Goal: Communication & Community: Ask a question

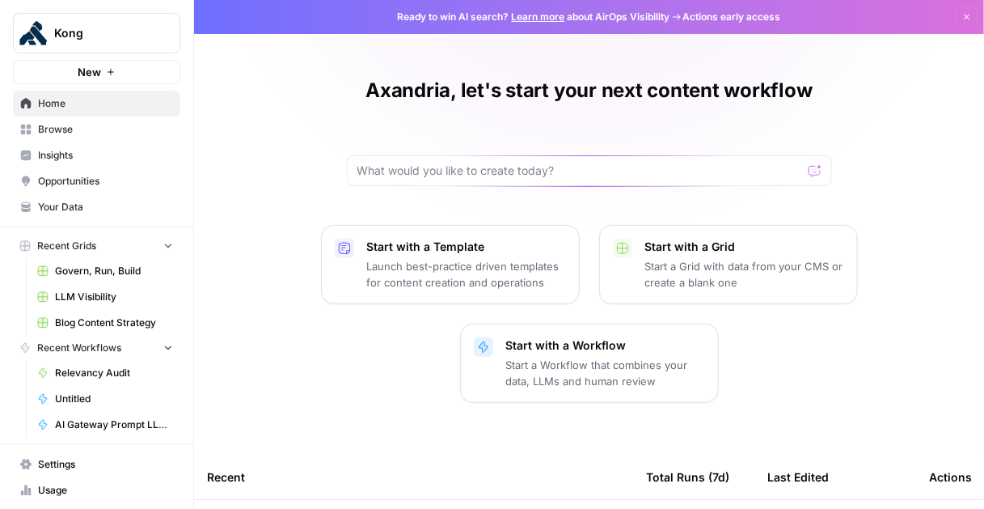
click at [75, 135] on span "Browse" at bounding box center [105, 129] width 135 height 15
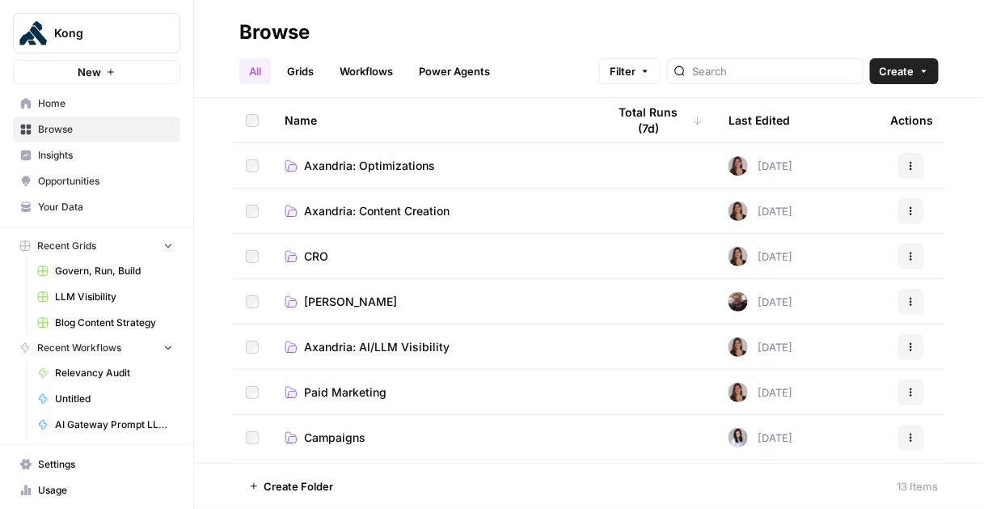
scroll to position [268, 0]
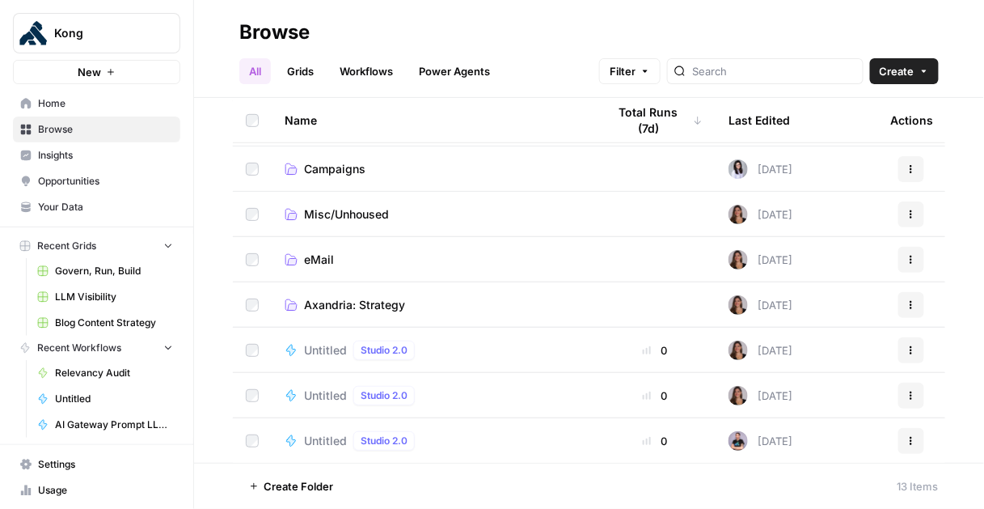
click at [250, 341] on td at bounding box center [252, 349] width 39 height 44
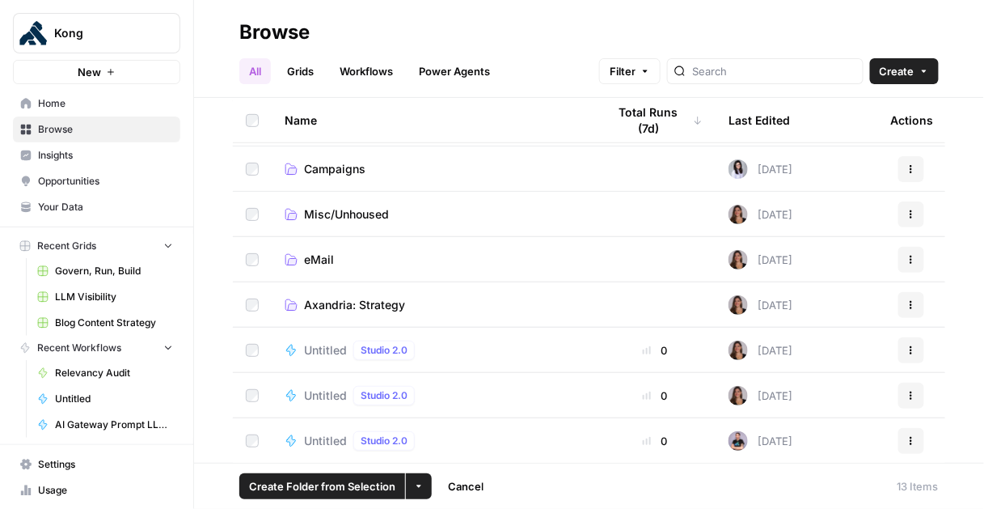
click at [423, 488] on button "More Options" at bounding box center [419, 486] width 26 height 26
click at [481, 445] on div "Delete" at bounding box center [450, 449] width 65 height 16
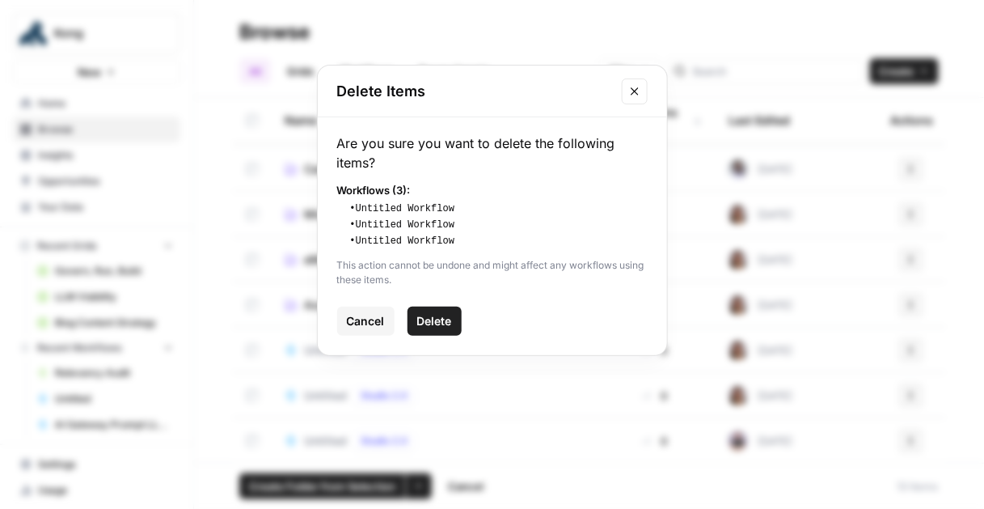
click at [440, 323] on span "Delete" at bounding box center [434, 321] width 35 height 16
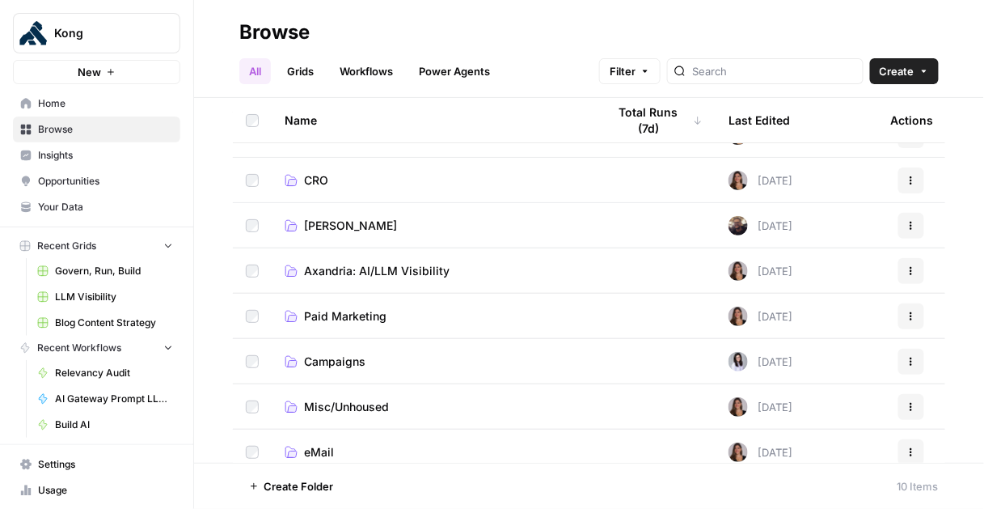
scroll to position [133, 0]
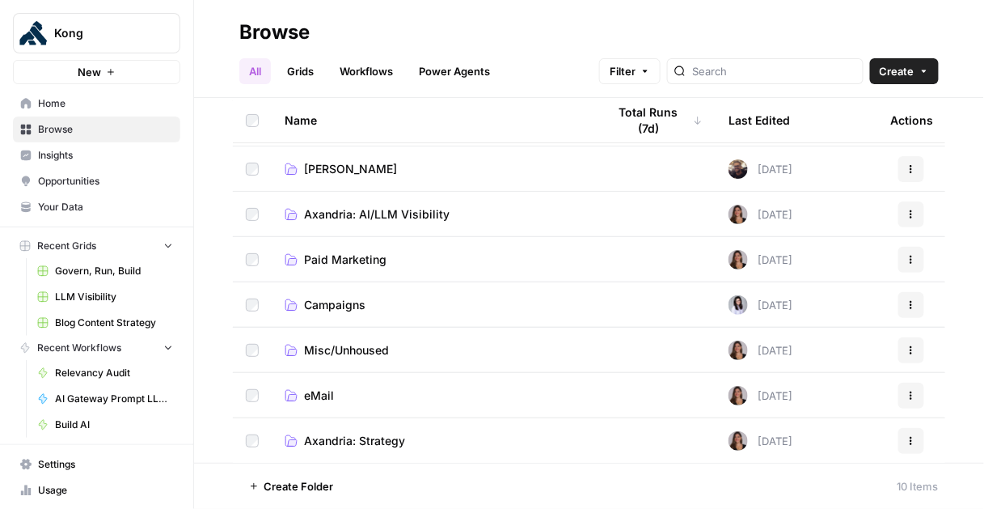
click at [91, 107] on span "Home" at bounding box center [105, 103] width 135 height 15
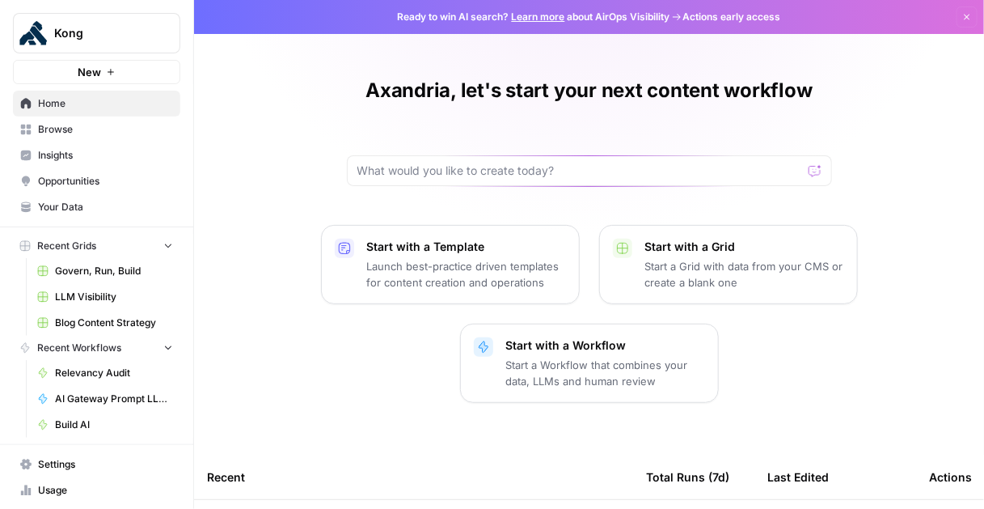
scroll to position [49, 0]
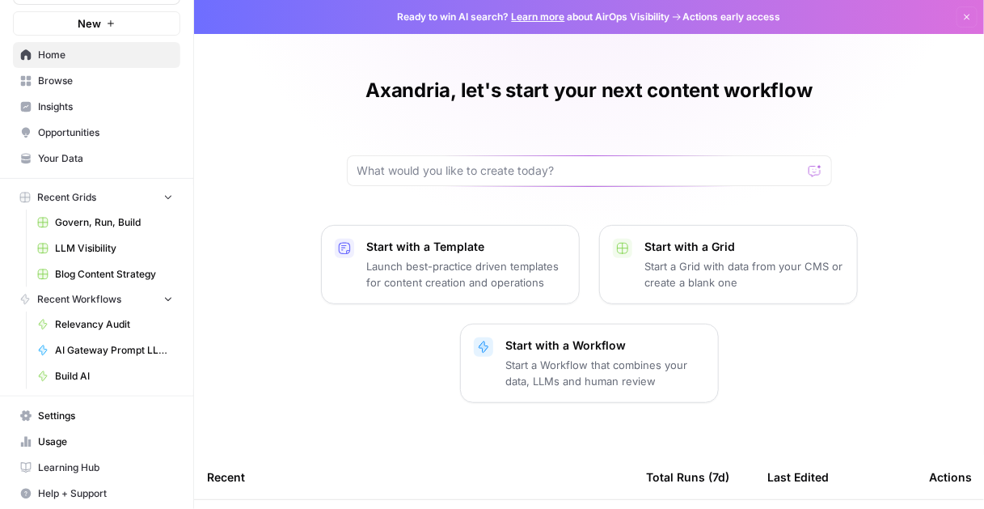
click at [80, 417] on span "Settings" at bounding box center [105, 415] width 135 height 15
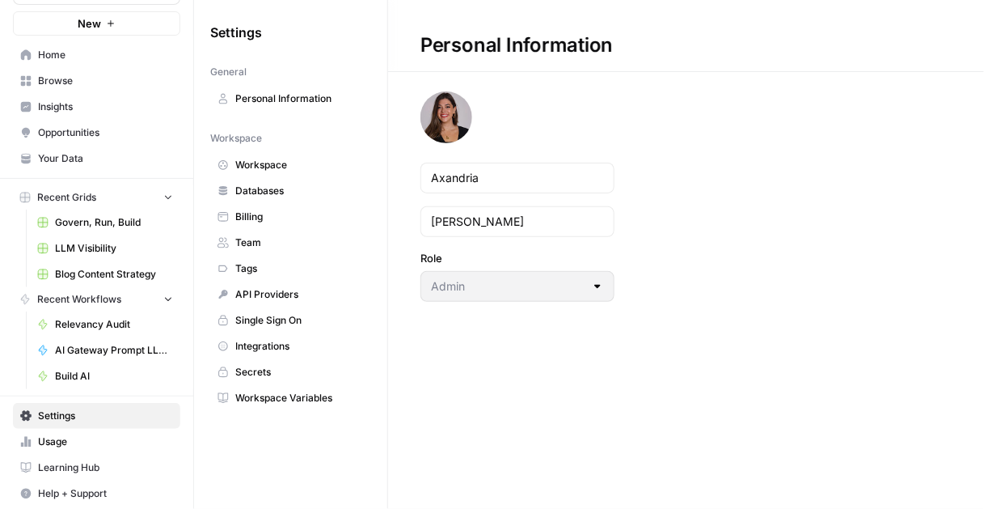
click at [273, 243] on span "Team" at bounding box center [299, 242] width 129 height 15
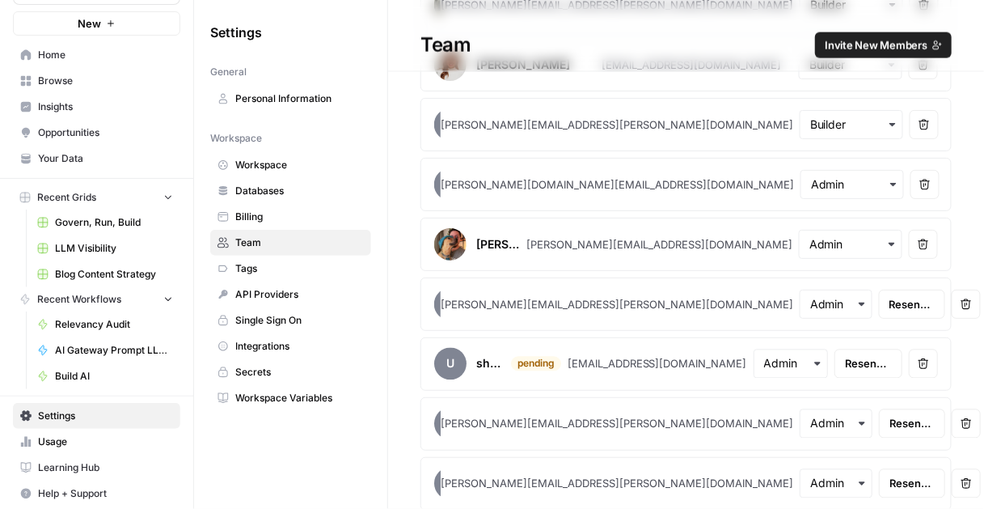
scroll to position [712, 0]
click at [952, 306] on button "Remove user" at bounding box center [966, 303] width 29 height 29
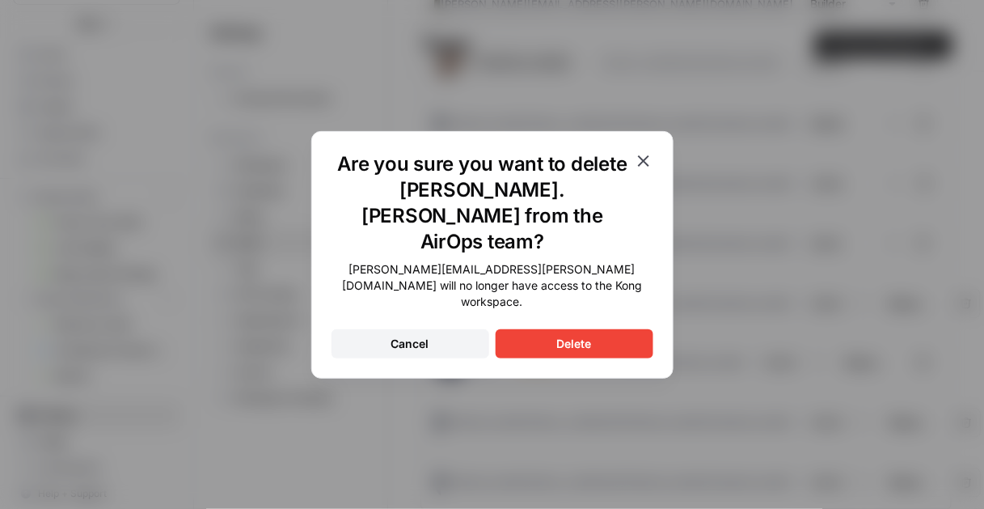
click at [609, 329] on button "Delete" at bounding box center [575, 343] width 158 height 29
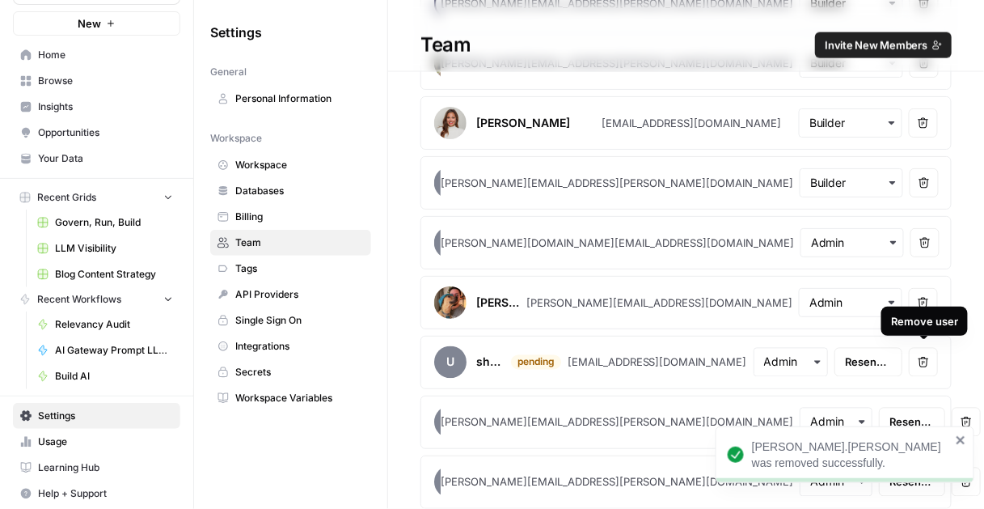
click at [926, 357] on icon "button" at bounding box center [923, 362] width 11 height 11
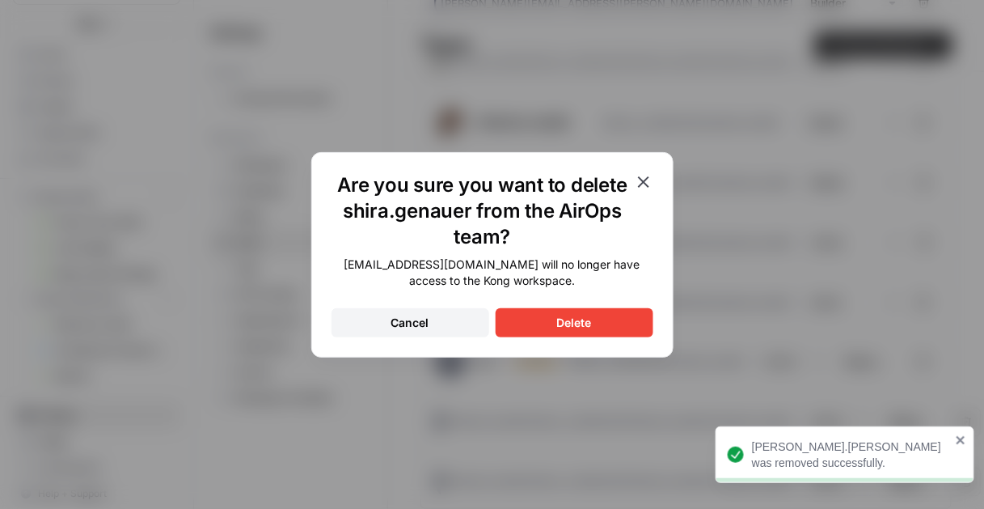
click at [620, 320] on button "Delete" at bounding box center [575, 322] width 158 height 29
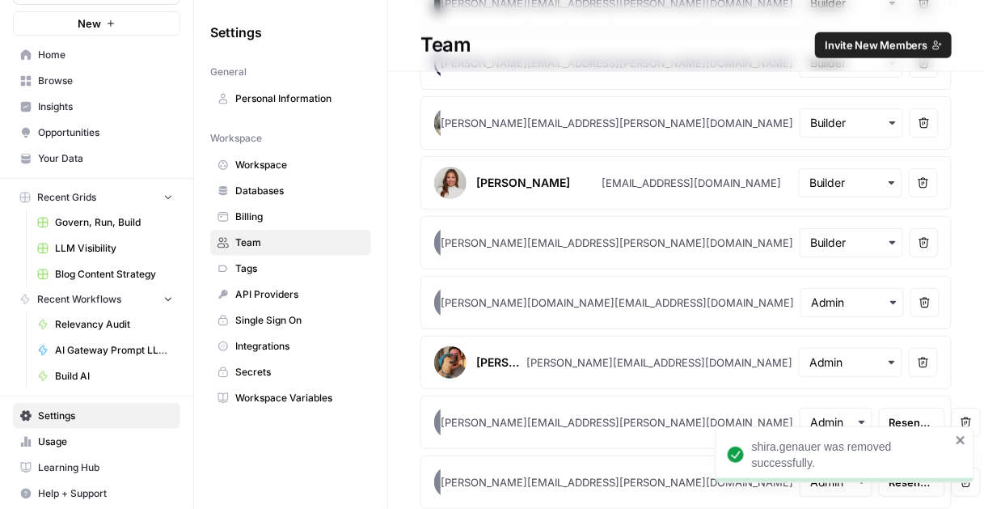
click at [963, 439] on icon "close" at bounding box center [960, 440] width 8 height 8
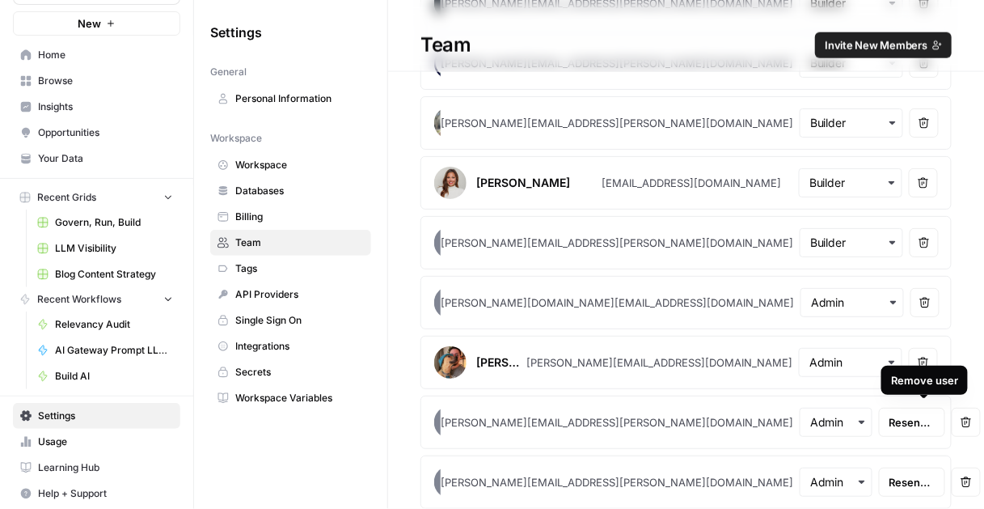
click at [960, 416] on icon "button" at bounding box center [965, 421] width 11 height 11
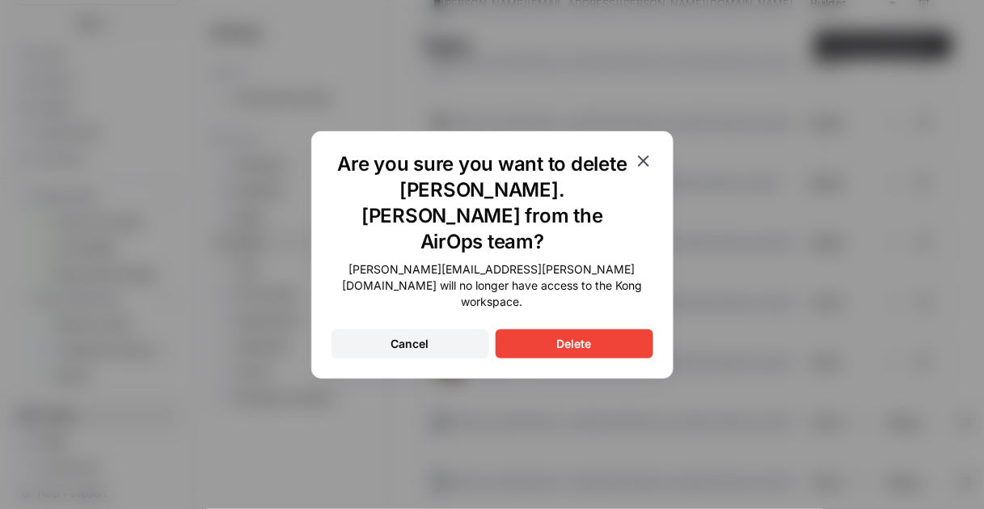
click at [623, 329] on button "Delete" at bounding box center [575, 343] width 158 height 29
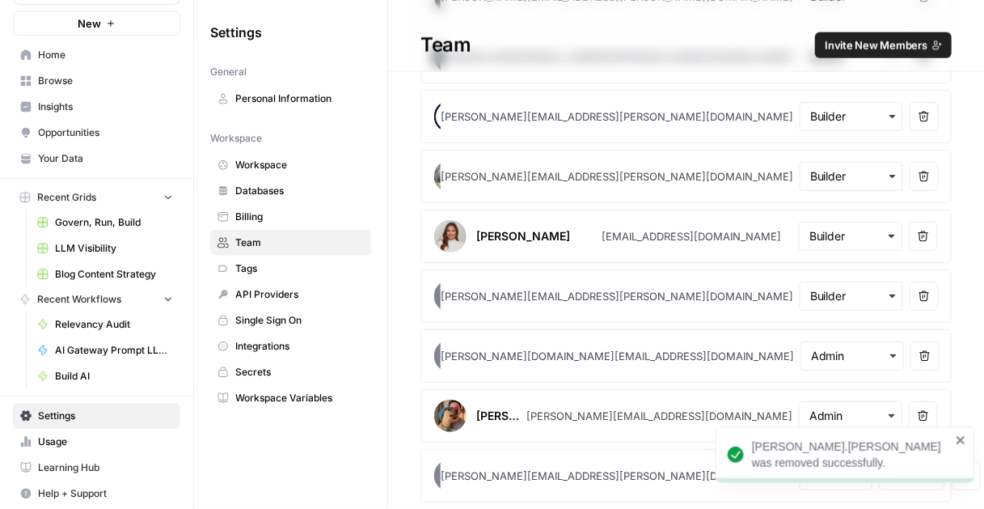
scroll to position [534, 0]
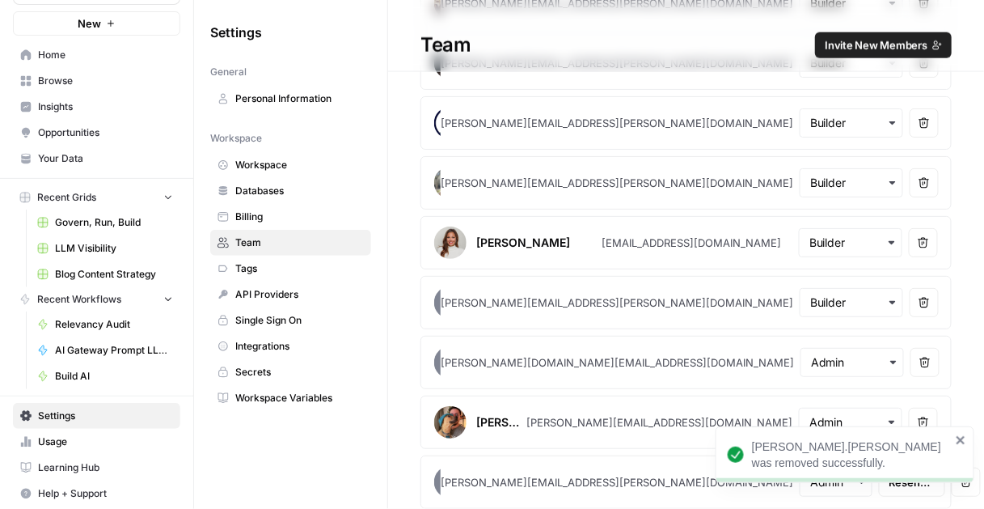
click at [967, 439] on div "[PERSON_NAME].[PERSON_NAME] was removed successfully." at bounding box center [845, 454] width 259 height 57
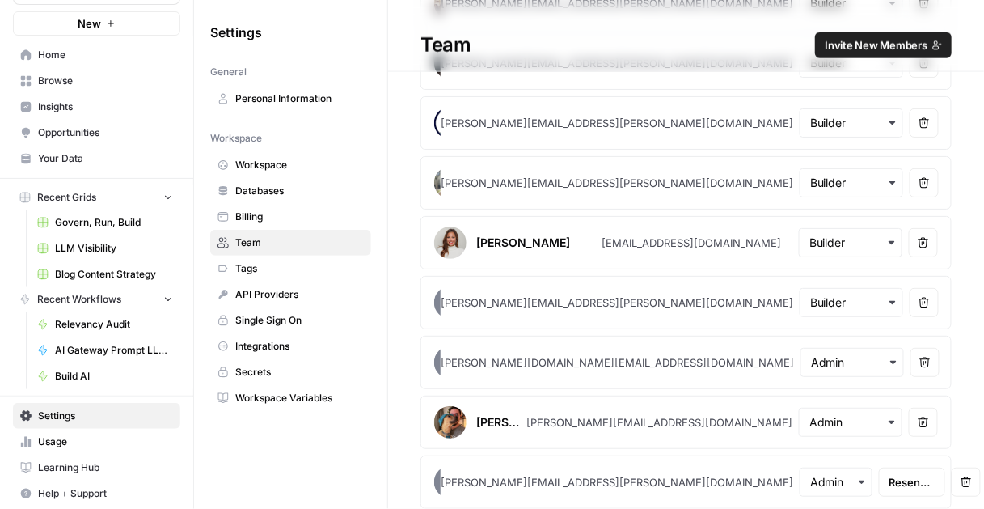
click at [960, 476] on icon "button" at bounding box center [965, 481] width 11 height 11
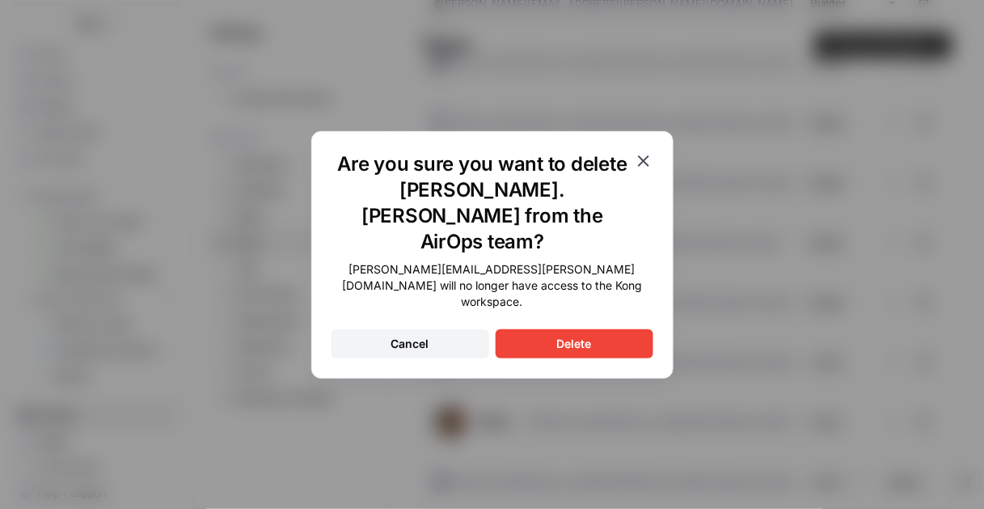
click at [619, 329] on button "Delete" at bounding box center [575, 343] width 158 height 29
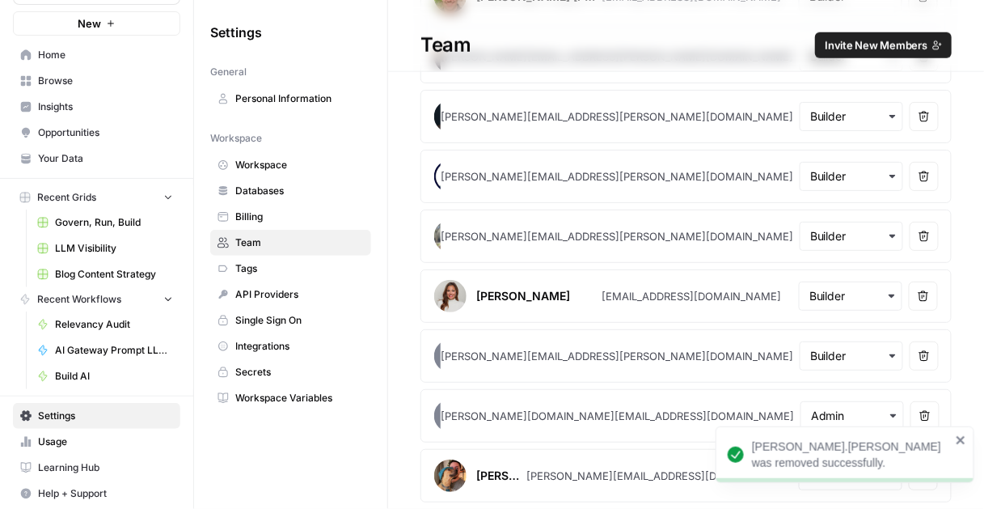
scroll to position [475, 0]
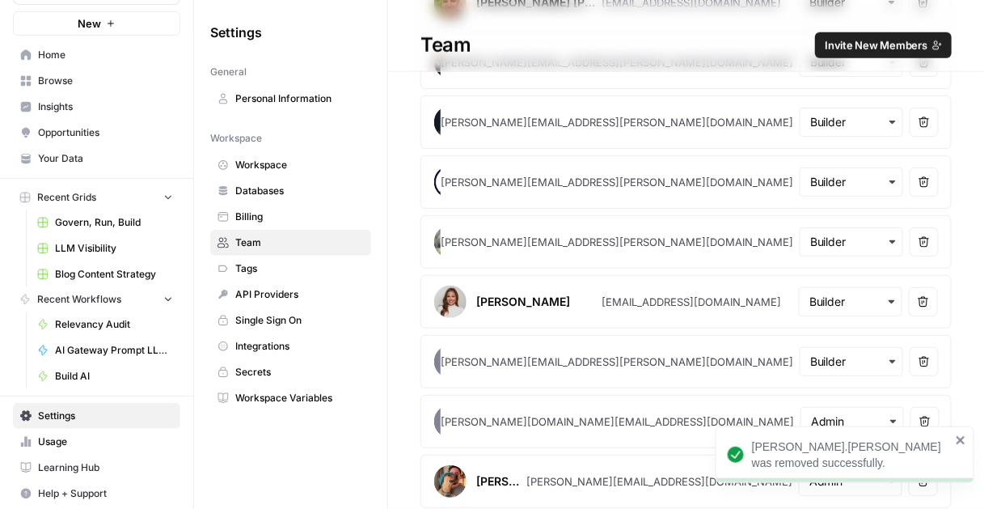
click at [966, 446] on icon "close" at bounding box center [961, 439] width 11 height 13
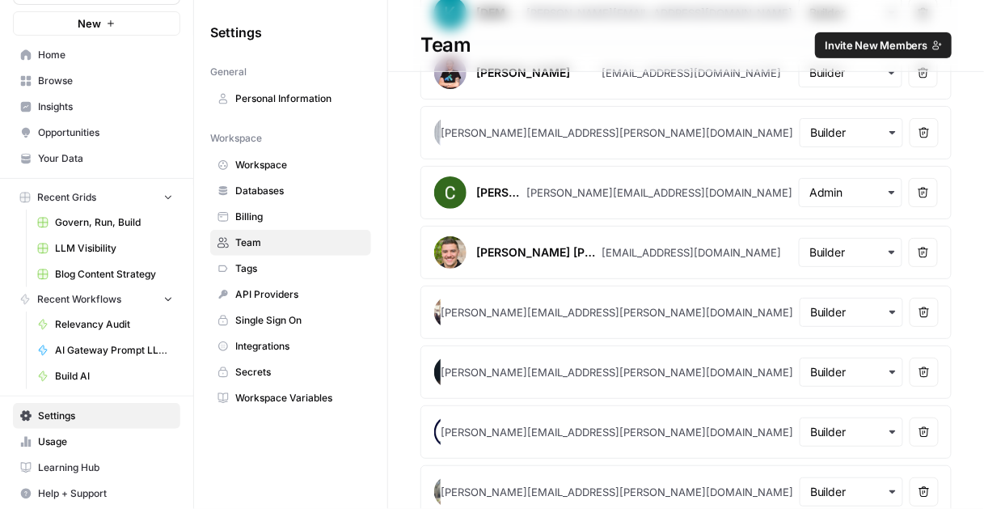
scroll to position [0, 0]
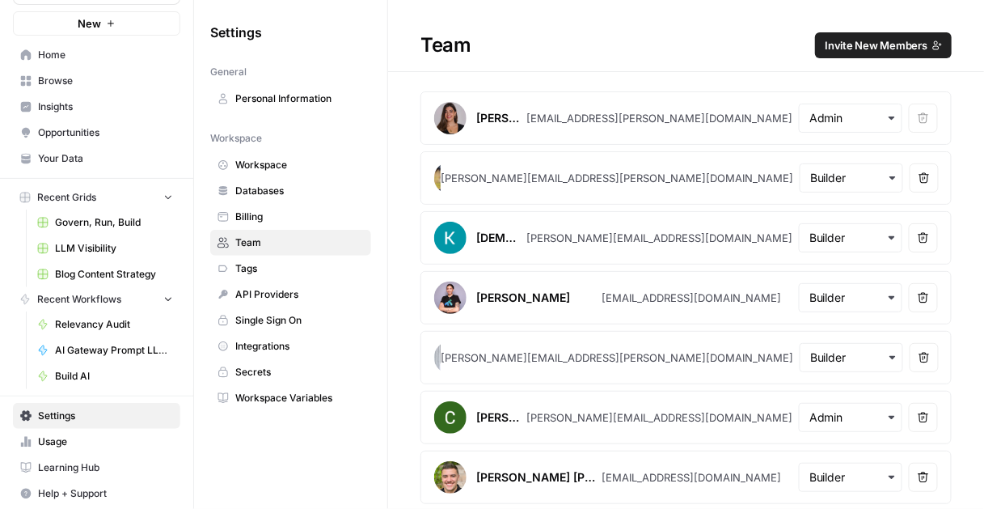
click at [309, 215] on span "Billing" at bounding box center [299, 216] width 129 height 15
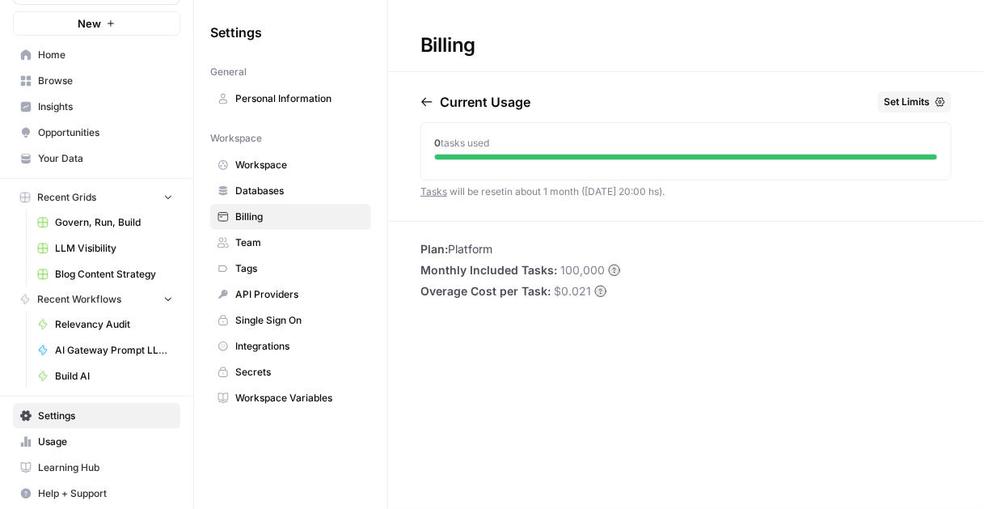
drag, startPoint x: 412, startPoint y: 266, endPoint x: 640, endPoint y: 268, distance: 228.0
click at [641, 268] on div "Plan: Platform Monthly Included Tasks: 100,000 Overage Cost per Task: $0.021" at bounding box center [686, 270] width 596 height 58
click at [640, 268] on div "Plan: Platform Monthly Included Tasks: 100,000 Overage Cost per Task: $0.021" at bounding box center [686, 270] width 596 height 58
click at [82, 76] on span "Browse" at bounding box center [105, 81] width 135 height 15
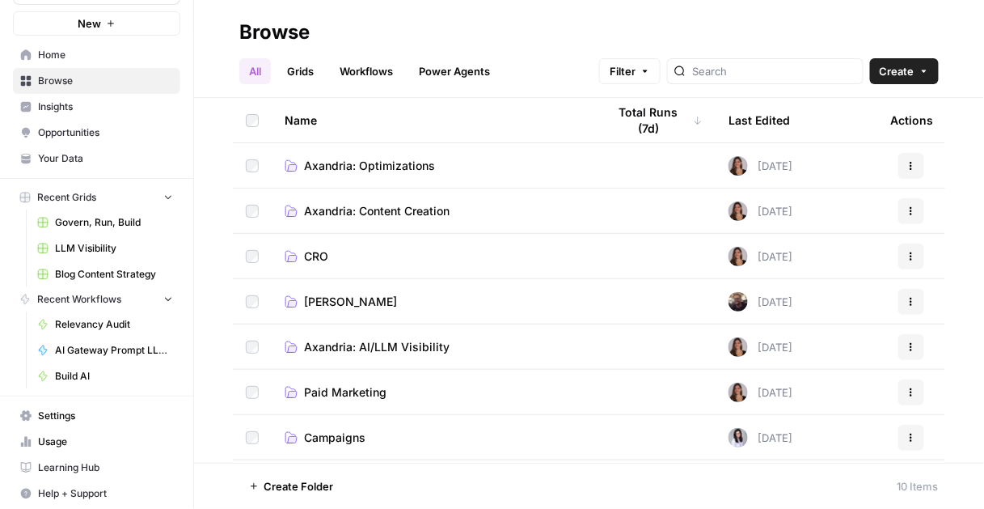
scroll to position [133, 0]
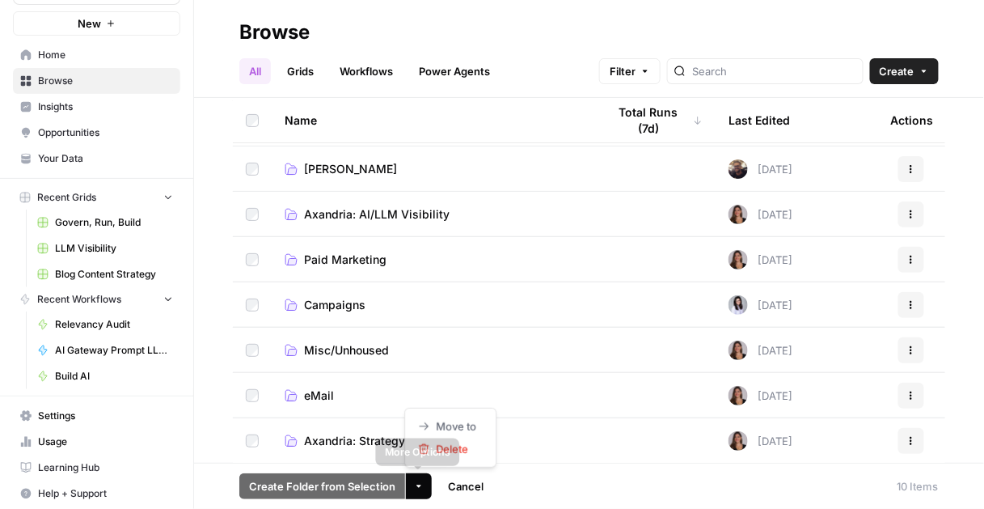
click at [420, 490] on icon "button" at bounding box center [419, 486] width 10 height 10
click at [542, 321] on td "Campaigns" at bounding box center [433, 304] width 323 height 44
click at [535, 353] on link "Misc/Unhoused" at bounding box center [433, 350] width 297 height 16
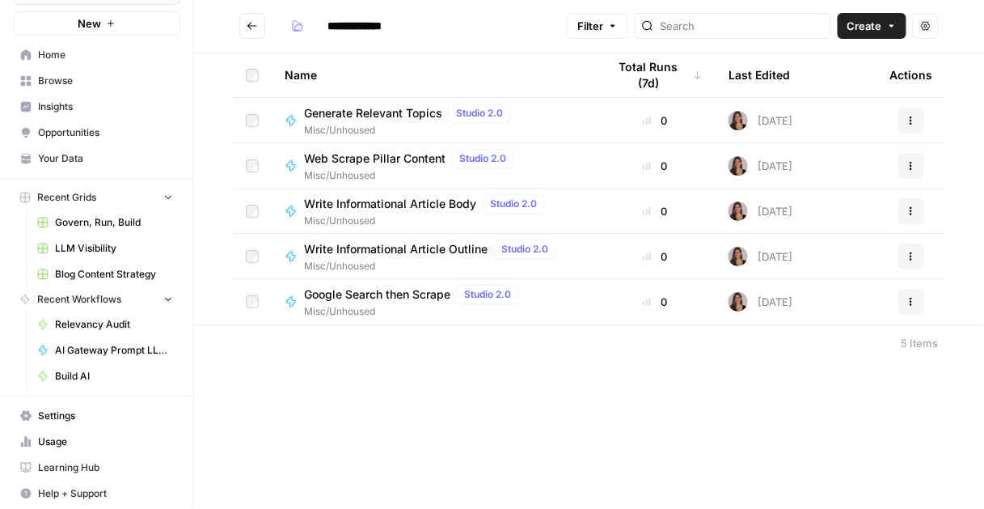
click at [253, 29] on icon "Go back" at bounding box center [252, 25] width 11 height 11
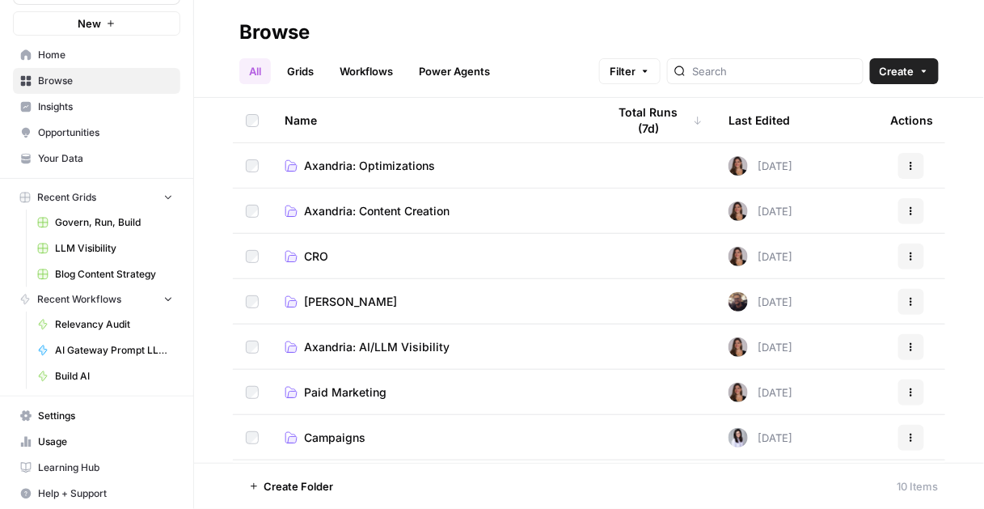
click at [362, 212] on span "Axandria: Content Creation" at bounding box center [377, 211] width 146 height 16
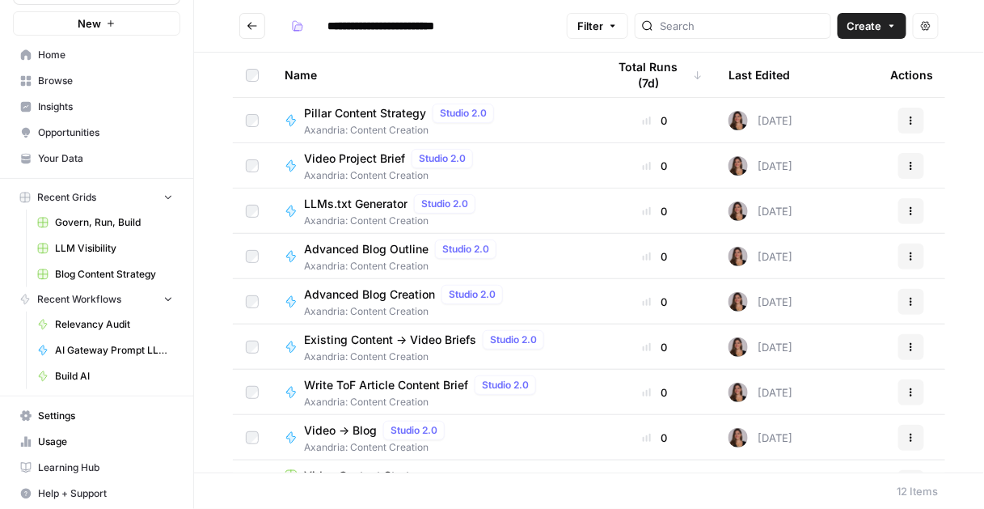
click at [246, 23] on button "Go back" at bounding box center [252, 26] width 26 height 26
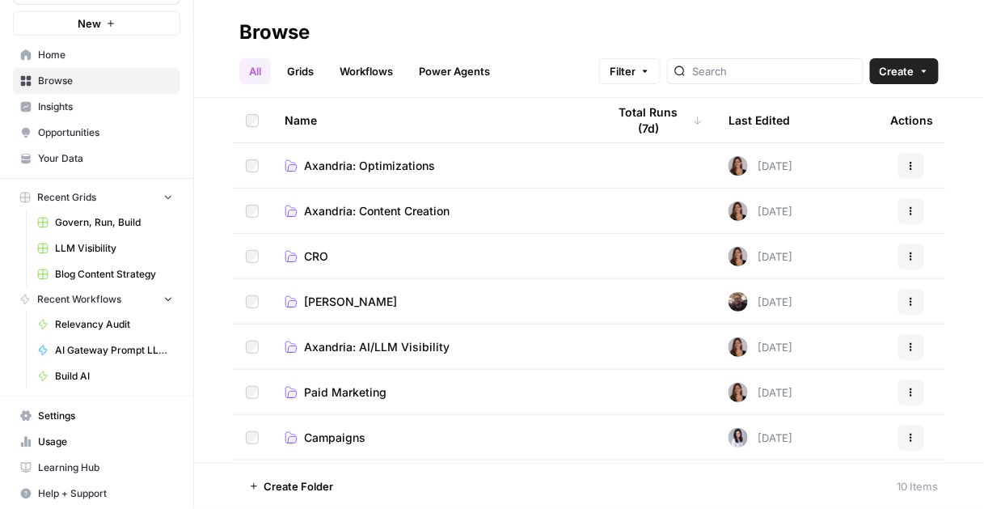
click at [348, 161] on span "Axandria: Optimizations" at bounding box center [369, 166] width 131 height 16
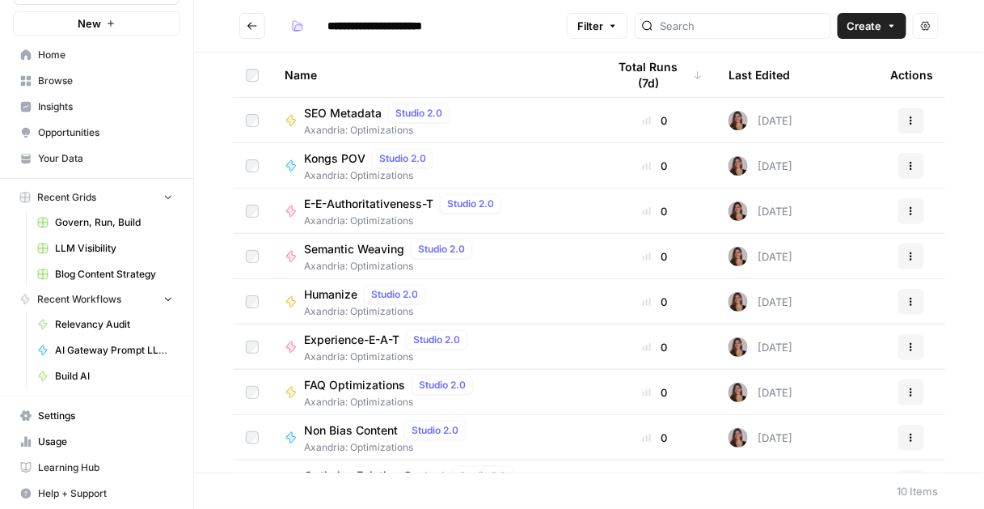
click at [102, 107] on span "Insights" at bounding box center [105, 106] width 135 height 15
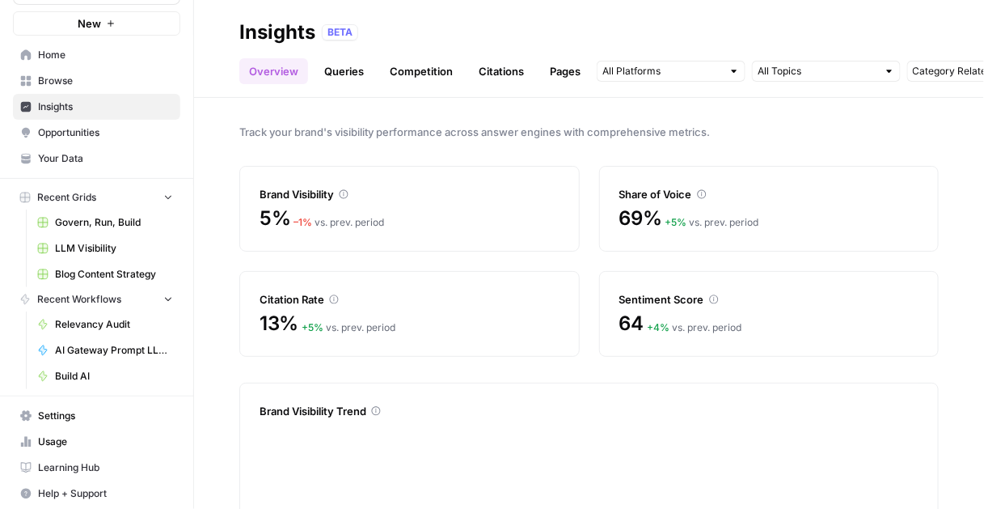
click at [342, 70] on link "Queries" at bounding box center [344, 71] width 59 height 26
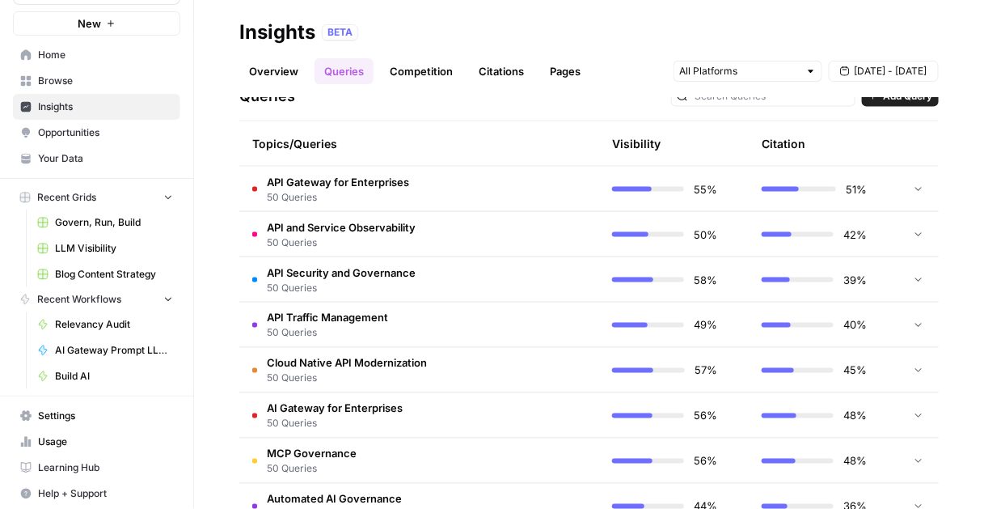
scroll to position [610, 0]
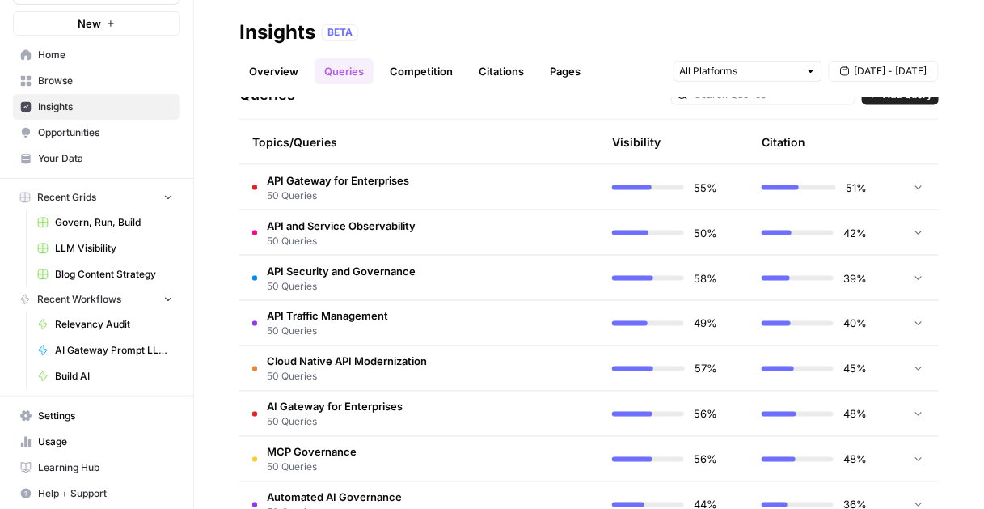
click at [354, 198] on span "50 Queries" at bounding box center [338, 195] width 142 height 15
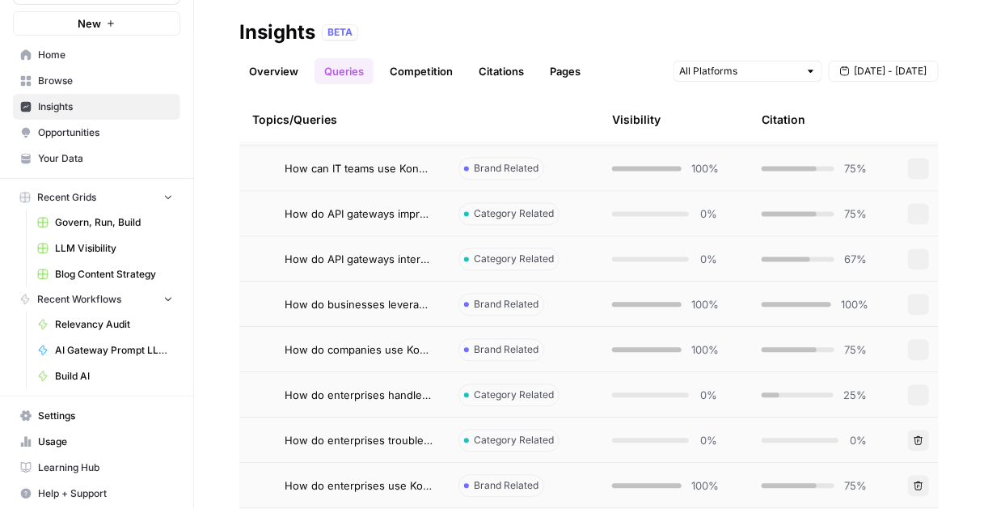
scroll to position [566, 0]
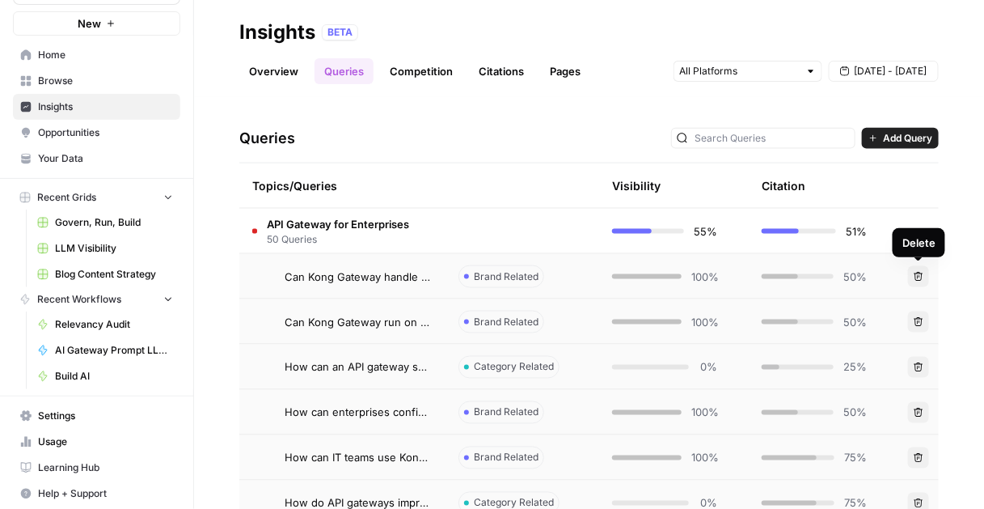
click at [914, 223] on div at bounding box center [918, 231] width 15 height 44
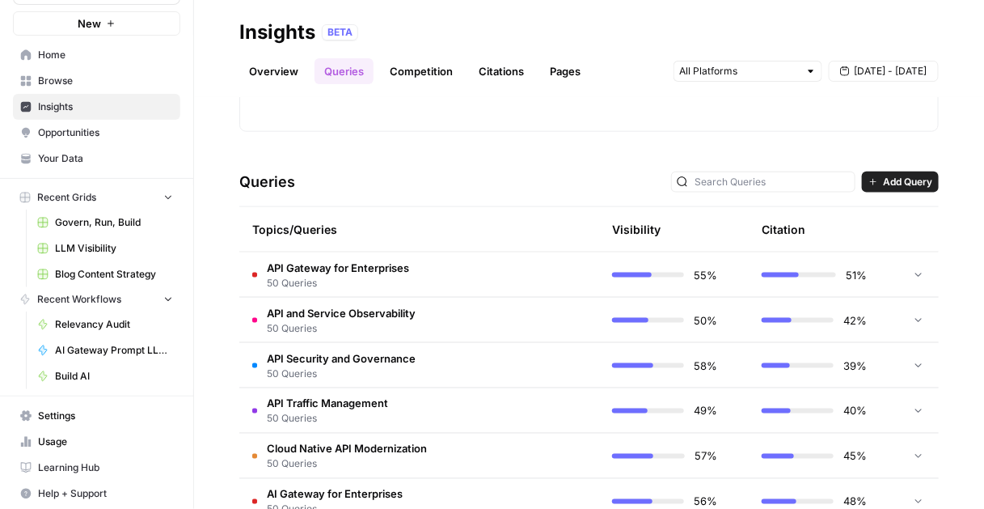
scroll to position [526, 0]
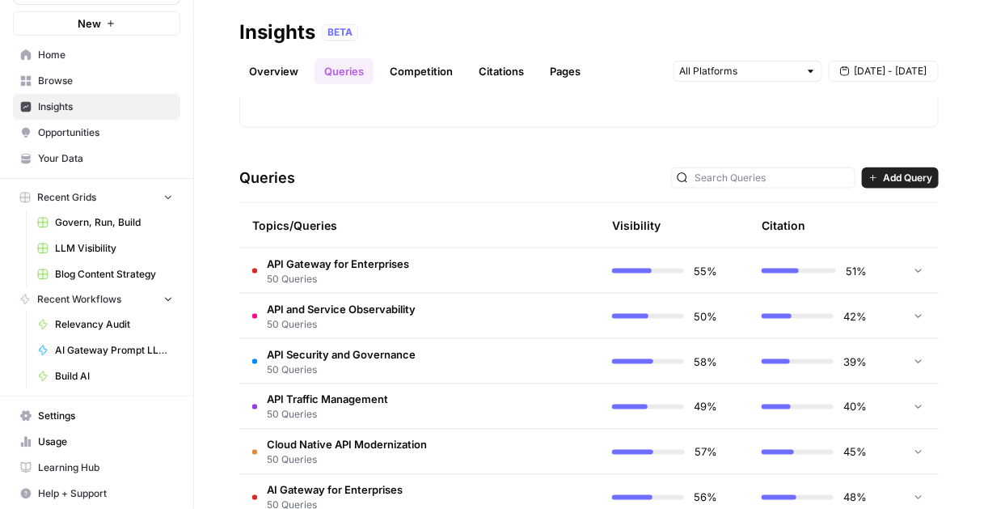
click at [373, 276] on span "50 Queries" at bounding box center [338, 279] width 142 height 15
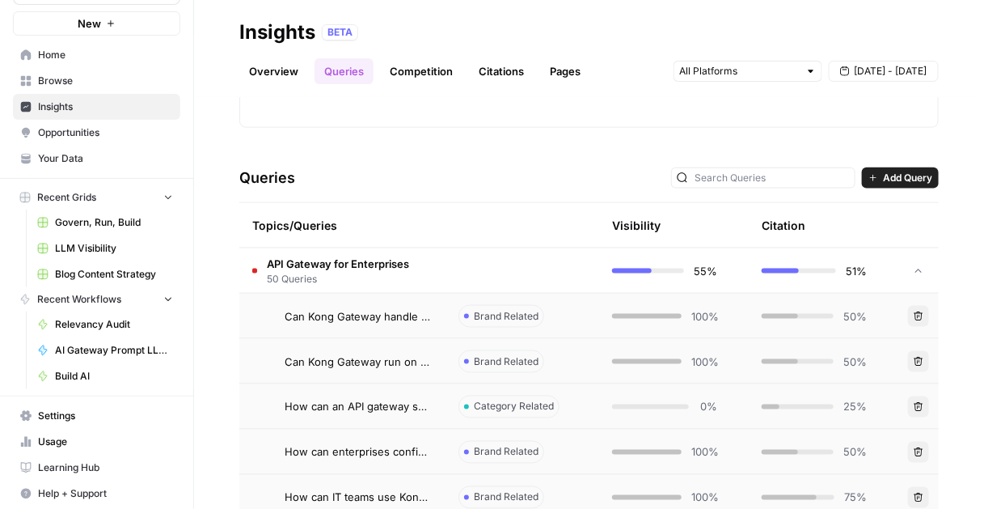
click at [373, 275] on span "50 Queries" at bounding box center [338, 279] width 142 height 15
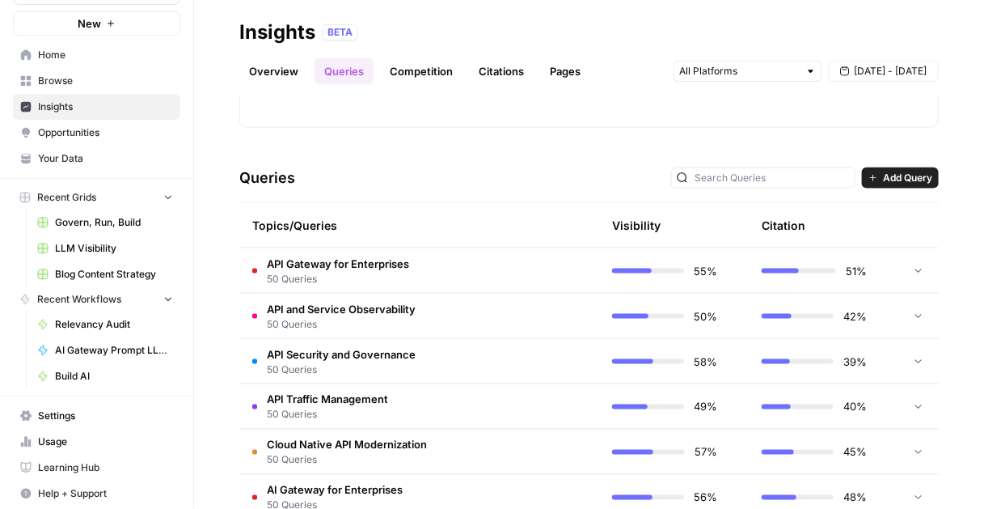
scroll to position [478, 0]
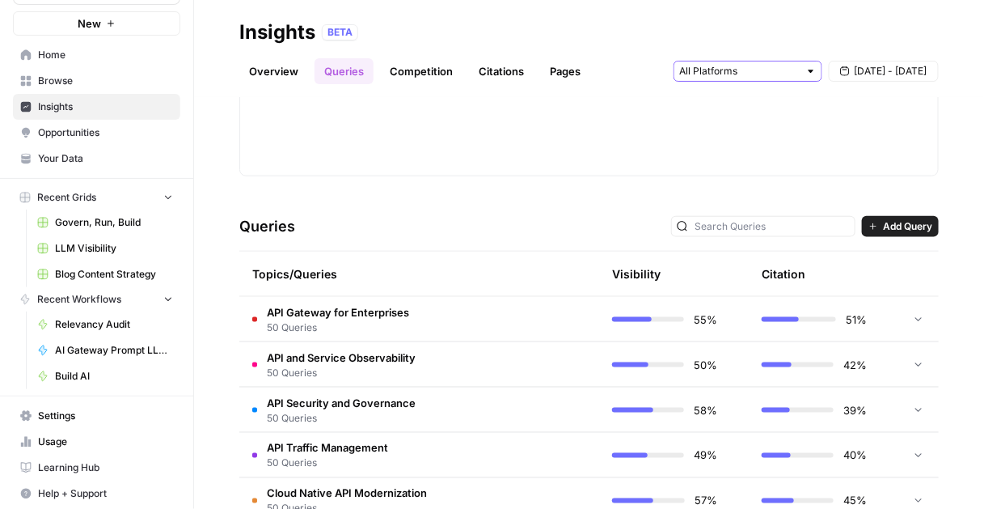
click at [757, 78] on input "text" at bounding box center [739, 71] width 120 height 16
click at [754, 77] on input "text" at bounding box center [739, 71] width 120 height 16
click at [557, 213] on div "Queries Add Query" at bounding box center [588, 226] width 699 height 49
click at [930, 313] on td at bounding box center [918, 319] width 40 height 44
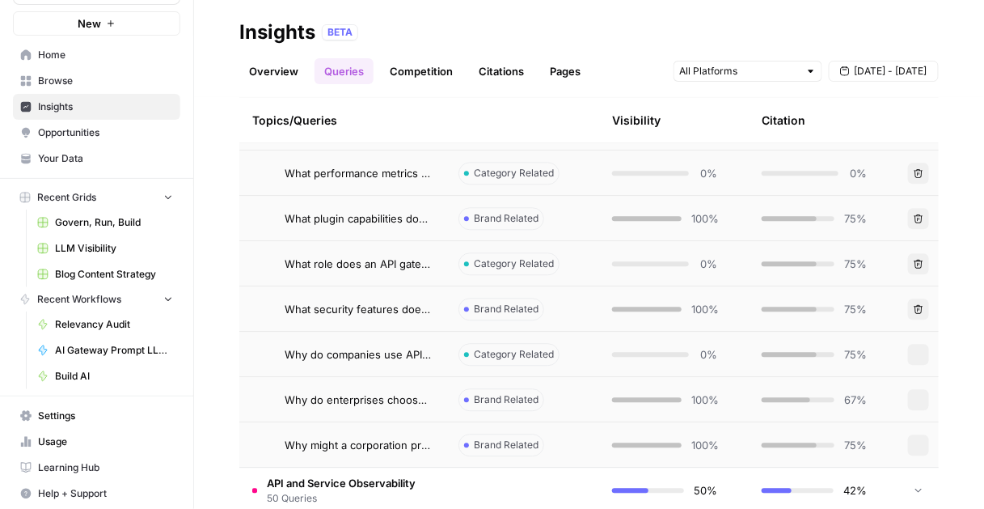
scroll to position [2684, 0]
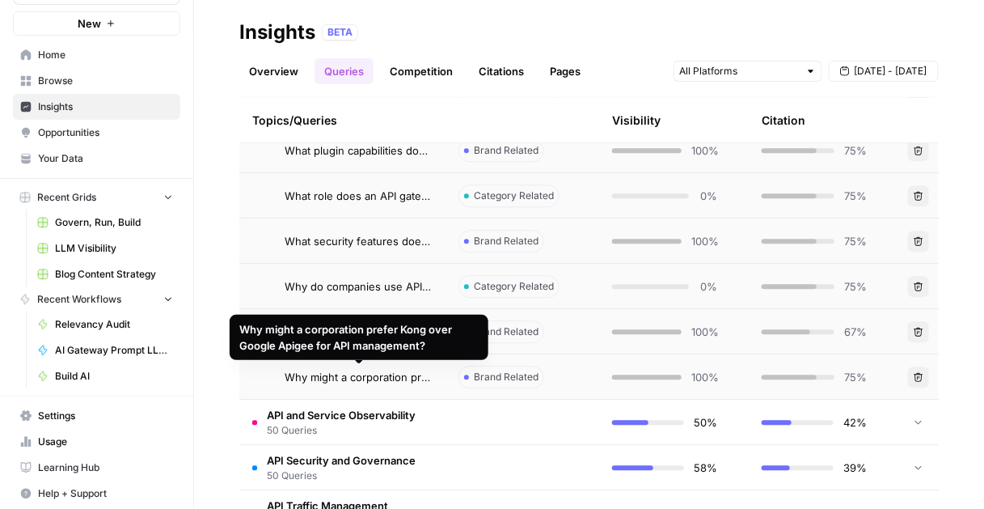
click at [418, 385] on td "Why might a corporation prefer Kong over Google Apigee for API management?" at bounding box center [342, 376] width 206 height 44
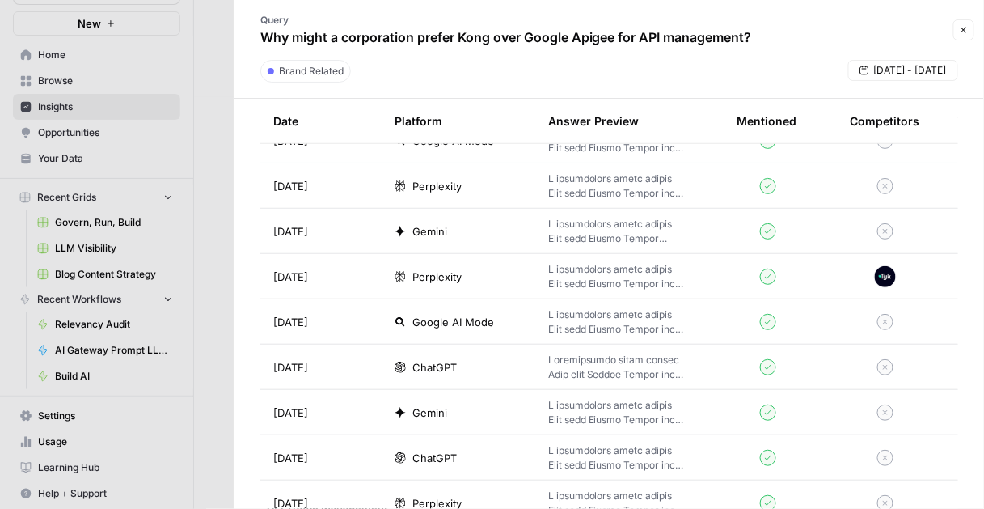
scroll to position [3910, 0]
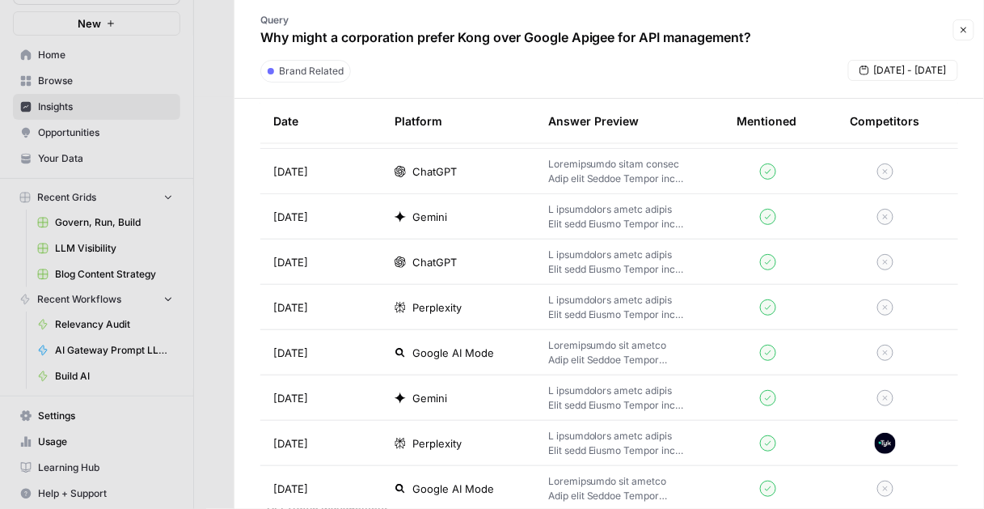
click at [965, 32] on icon "button" at bounding box center [964, 30] width 10 height 10
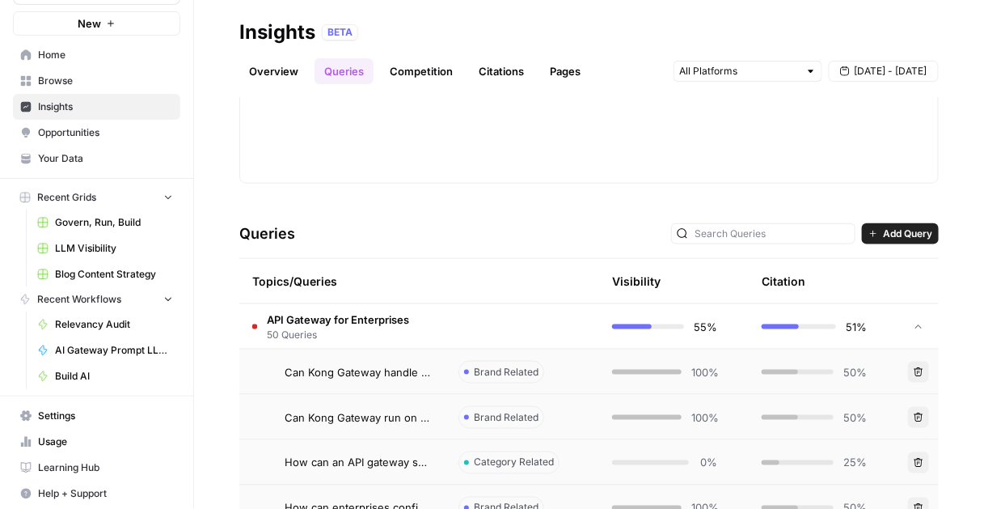
scroll to position [469, 0]
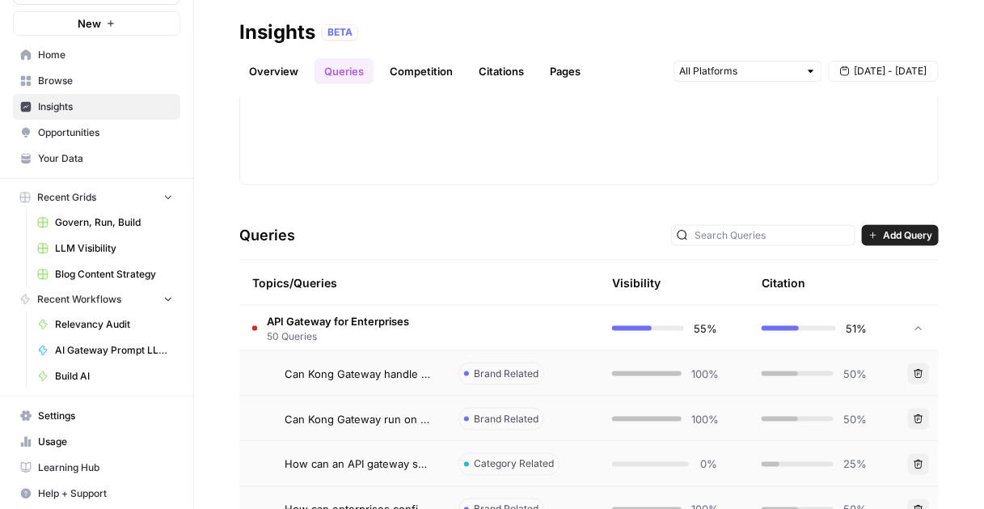
click at [284, 79] on link "Overview" at bounding box center [273, 71] width 69 height 26
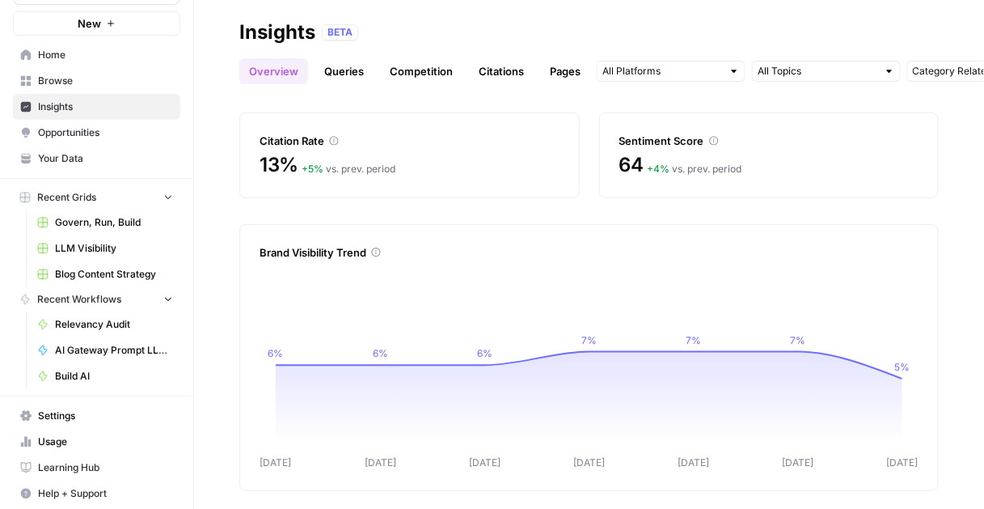
scroll to position [116, 0]
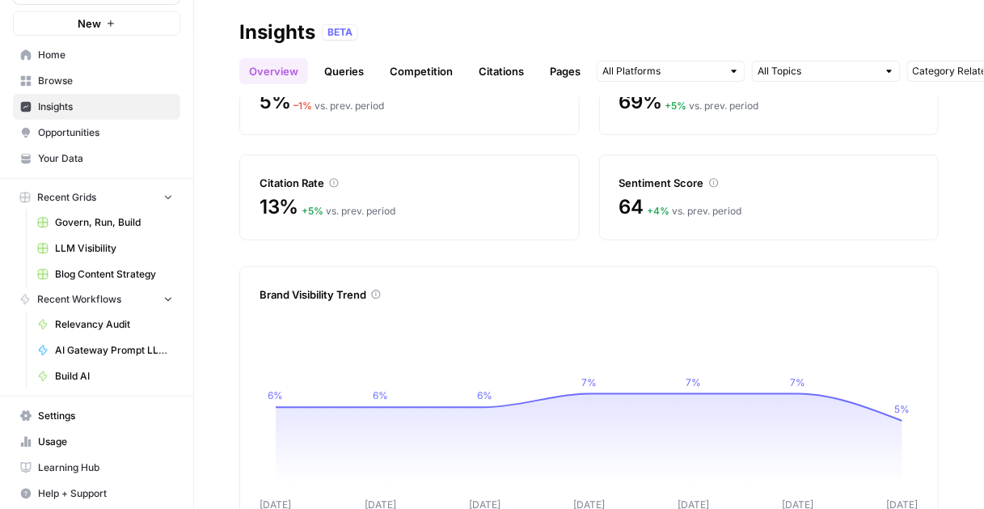
click at [350, 67] on link "Queries" at bounding box center [344, 71] width 59 height 26
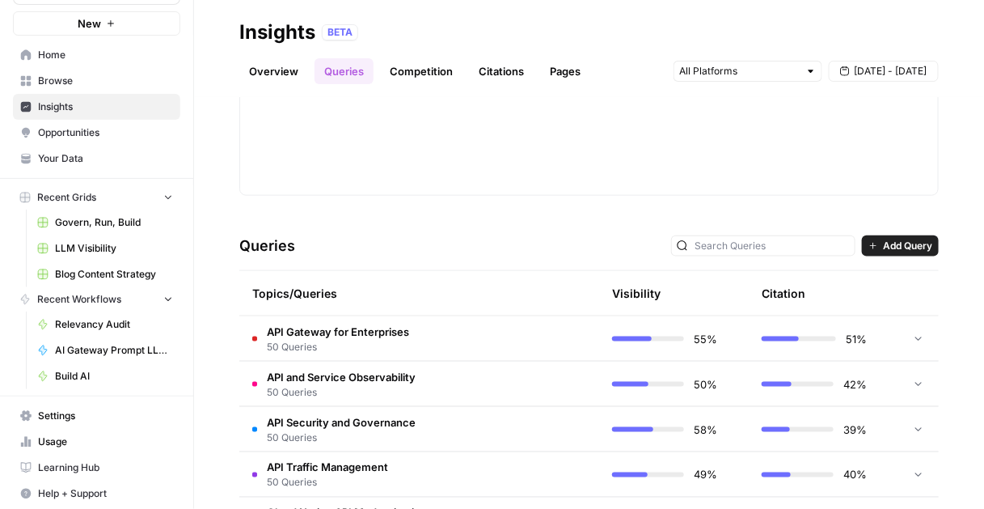
scroll to position [481, 0]
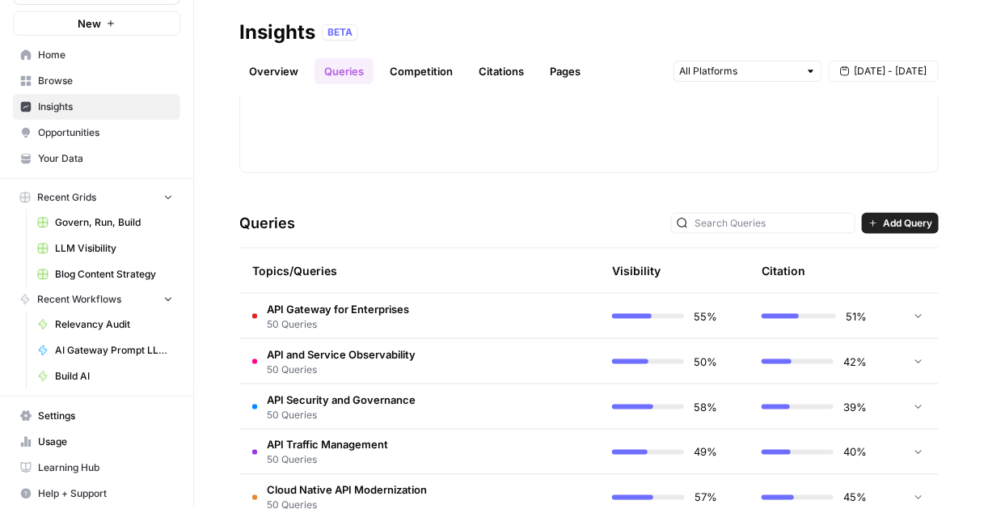
click at [885, 222] on span "Add Query" at bounding box center [907, 223] width 49 height 15
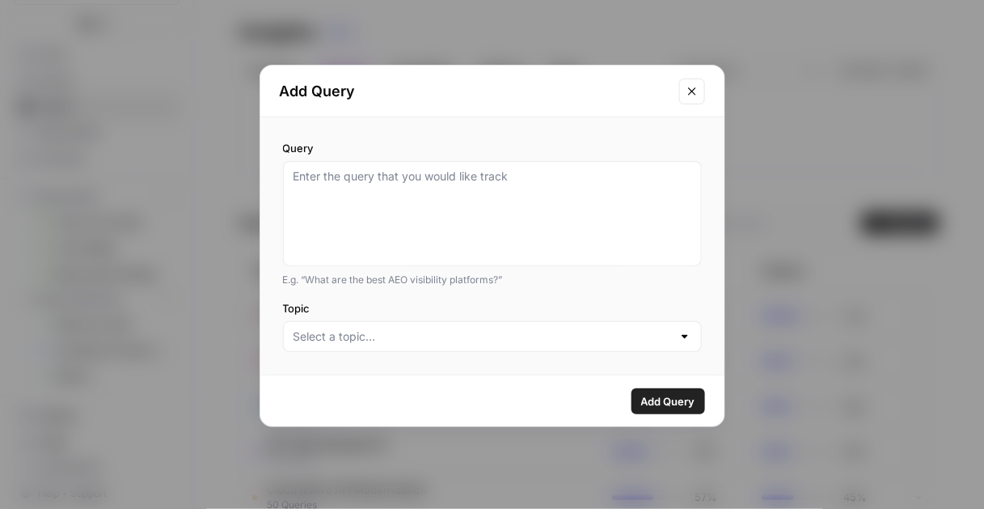
click at [679, 335] on div at bounding box center [684, 336] width 13 height 16
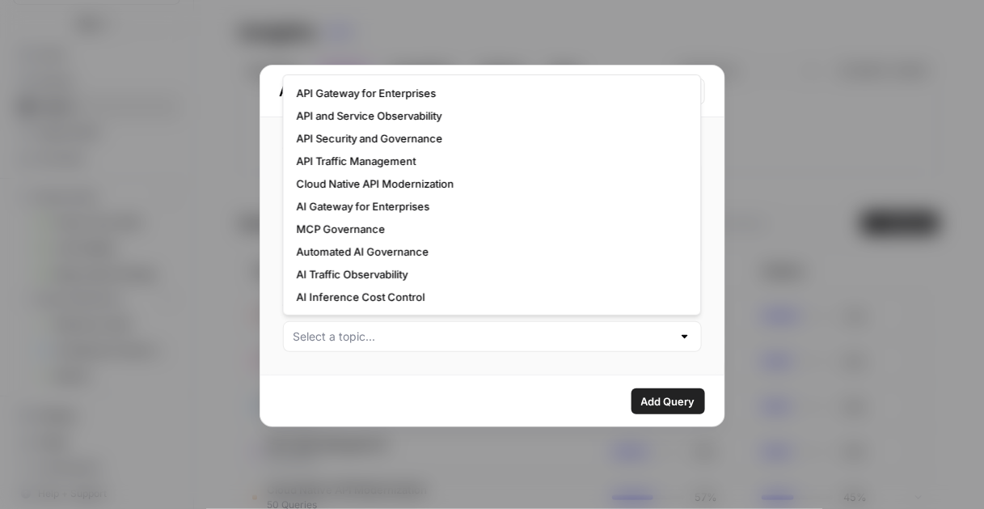
click at [838, 293] on div "Add Query Query E.g. “What are the best AEO visibility platforms?” Topic Add Qu…" at bounding box center [492, 254] width 984 height 509
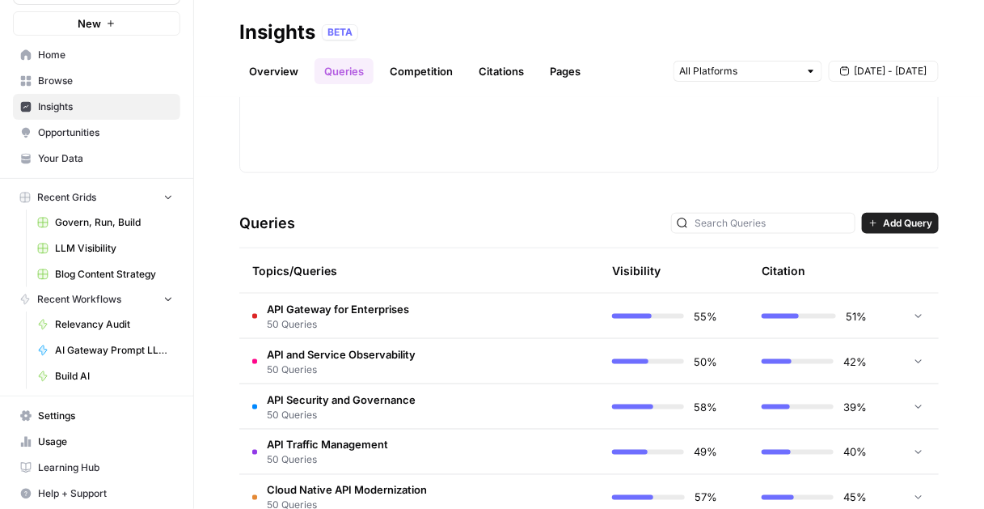
scroll to position [744, 0]
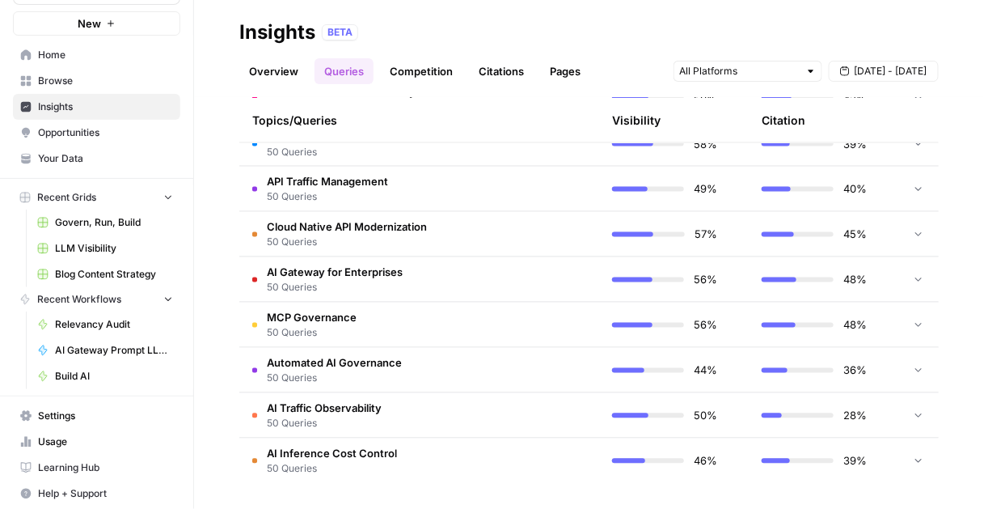
click at [91, 481] on button "Help + Support" at bounding box center [96, 493] width 167 height 26
click at [239, 484] on span "Chat & Support" at bounding box center [270, 483] width 108 height 15
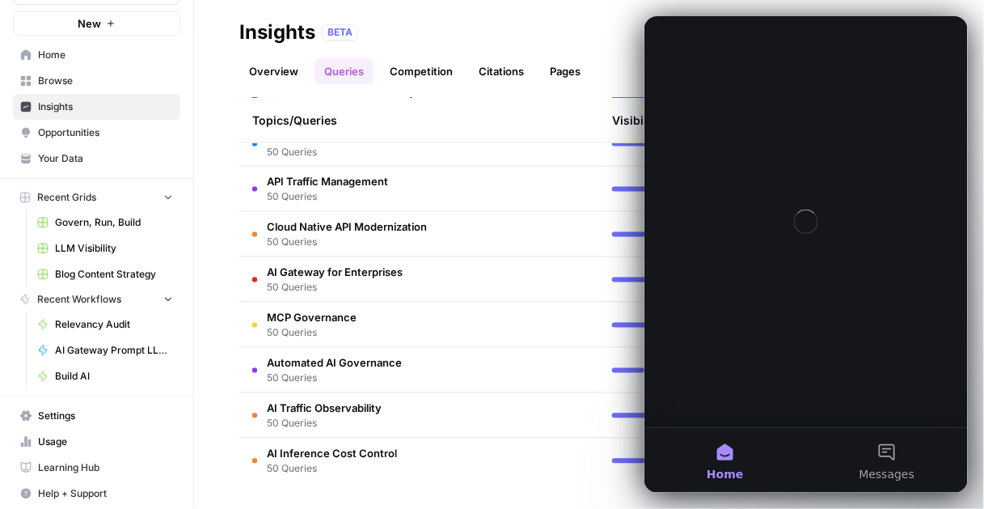
scroll to position [0, 0]
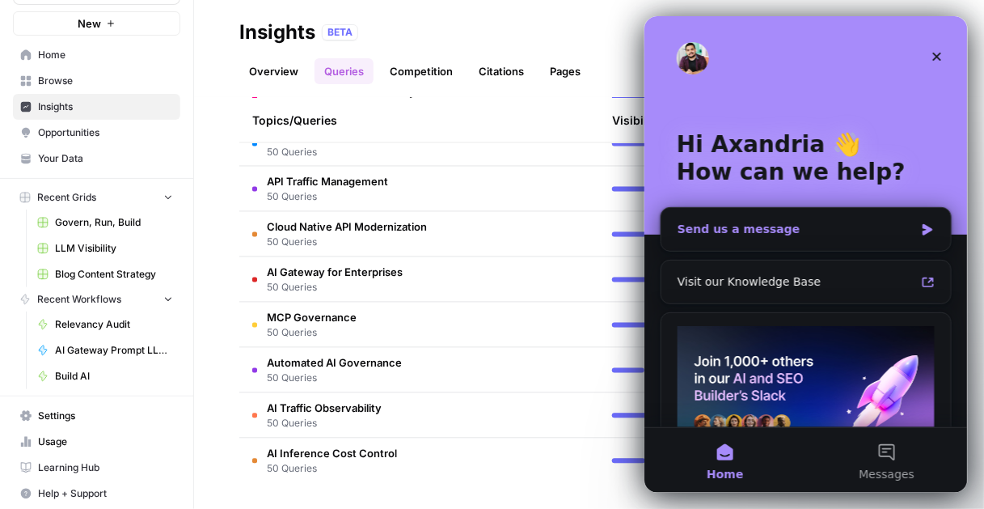
click at [836, 230] on div "Send us a message" at bounding box center [795, 228] width 237 height 17
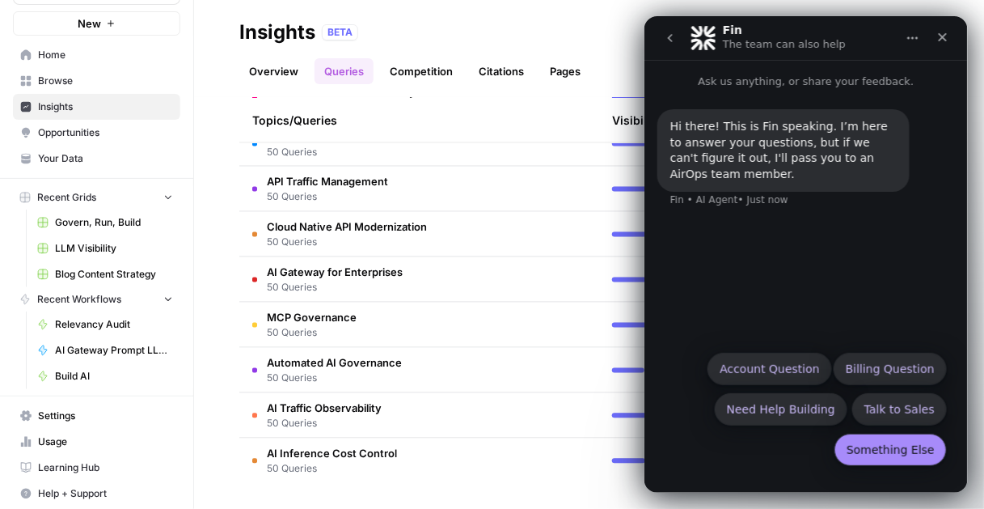
click at [910, 453] on button "Something Else" at bounding box center [890, 449] width 112 height 32
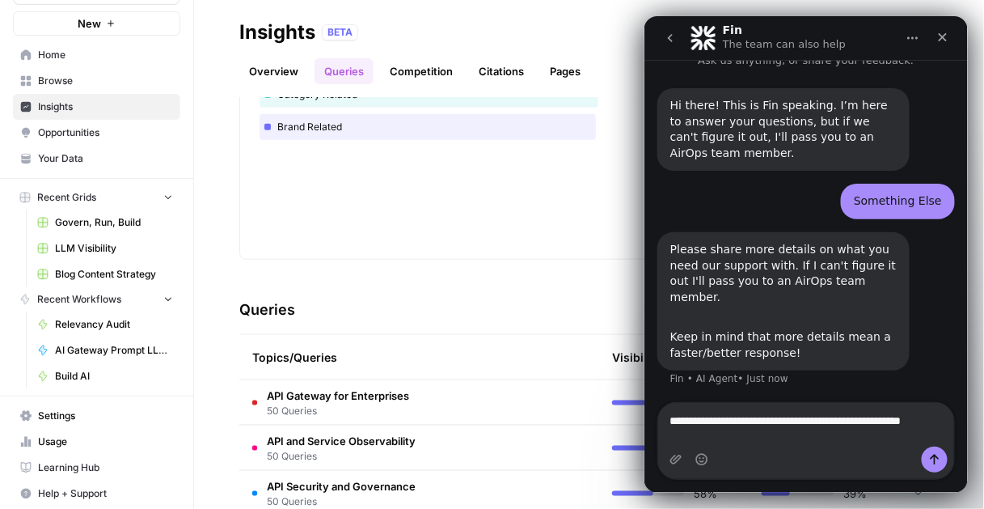
scroll to position [22, 0]
type textarea "**********"
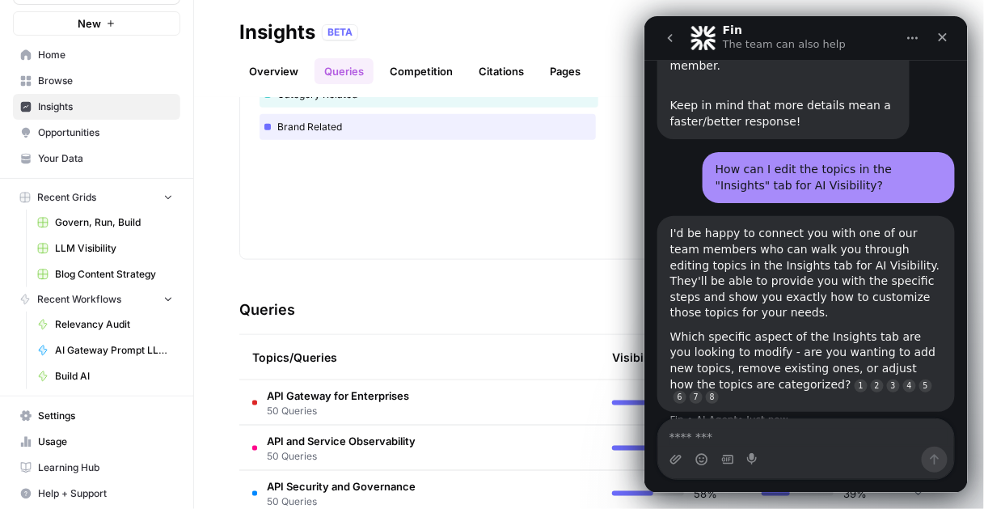
scroll to position [268, 0]
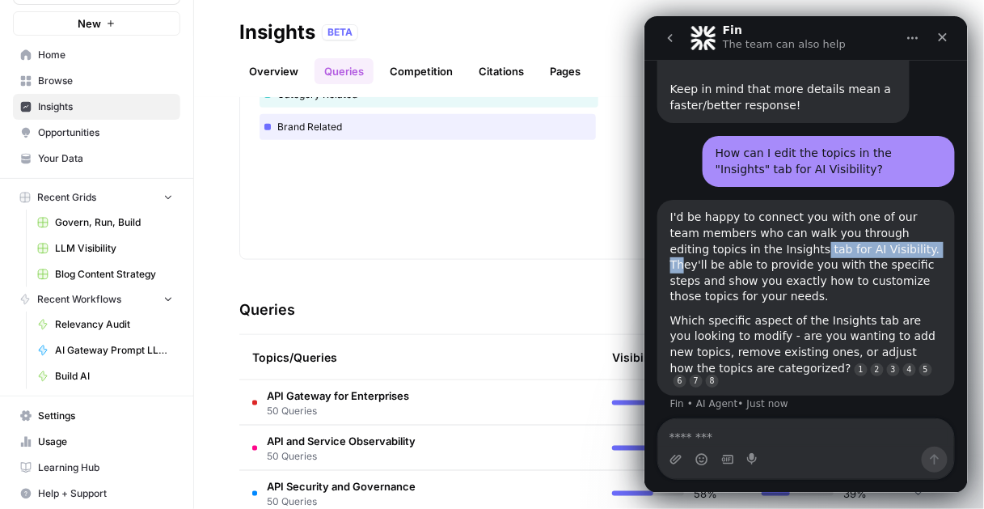
drag, startPoint x: 742, startPoint y: 241, endPoint x: 867, endPoint y: 242, distance: 124.5
click at [861, 242] on div "I'd be happy to connect you with one of our team members who can walk you throu…" at bounding box center [805, 256] width 272 height 95
click at [919, 276] on div "I'd be happy to connect you with one of our team members who can walk you throu…" at bounding box center [805, 256] width 272 height 95
click at [716, 320] on div "Which specific aspect of the Insights tab are you looking to modify - are you w…" at bounding box center [805, 348] width 272 height 73
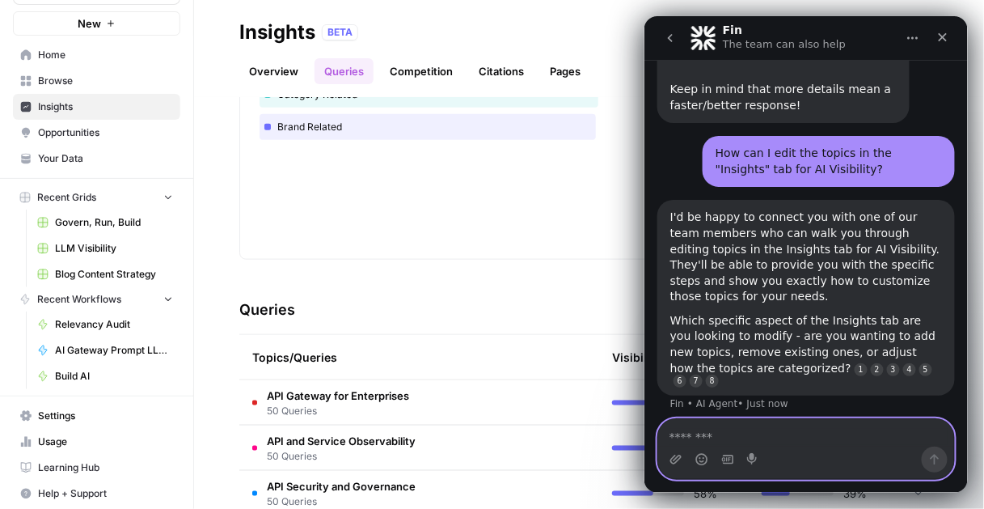
click at [850, 444] on textarea "Message…" at bounding box center [805, 431] width 296 height 27
type textarea "**********"
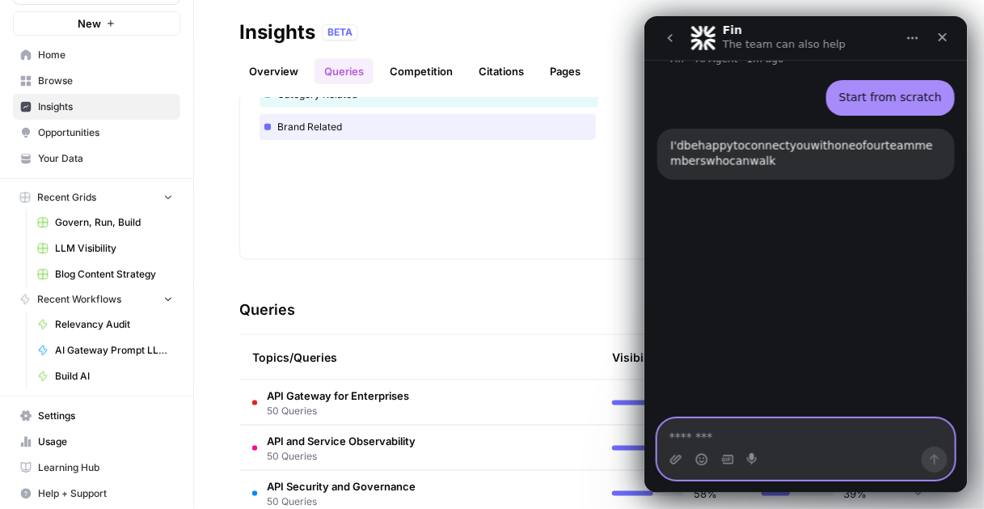
scroll to position [611, 0]
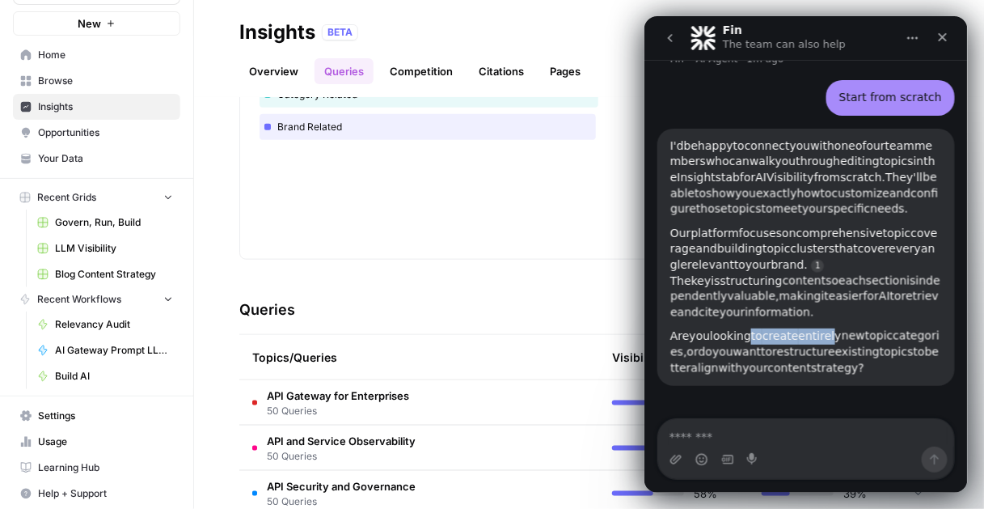
drag, startPoint x: 743, startPoint y: 343, endPoint x: 833, endPoint y: 343, distance: 89.7
click at [833, 343] on div "Are you looking to create entirely new topic categories, or do you want to rest…" at bounding box center [805, 351] width 272 height 48
click at [810, 374] on span "content" at bounding box center [788, 367] width 44 height 13
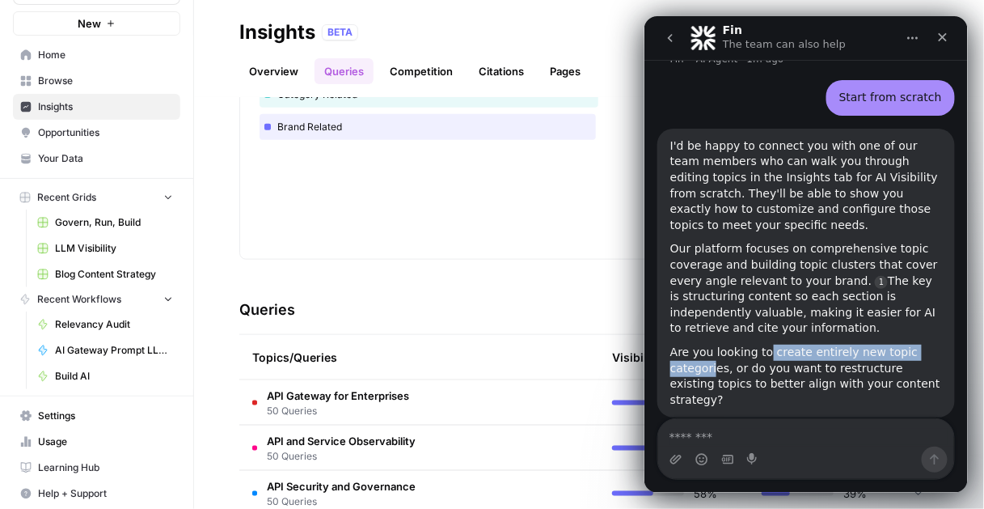
scroll to position [619, 0]
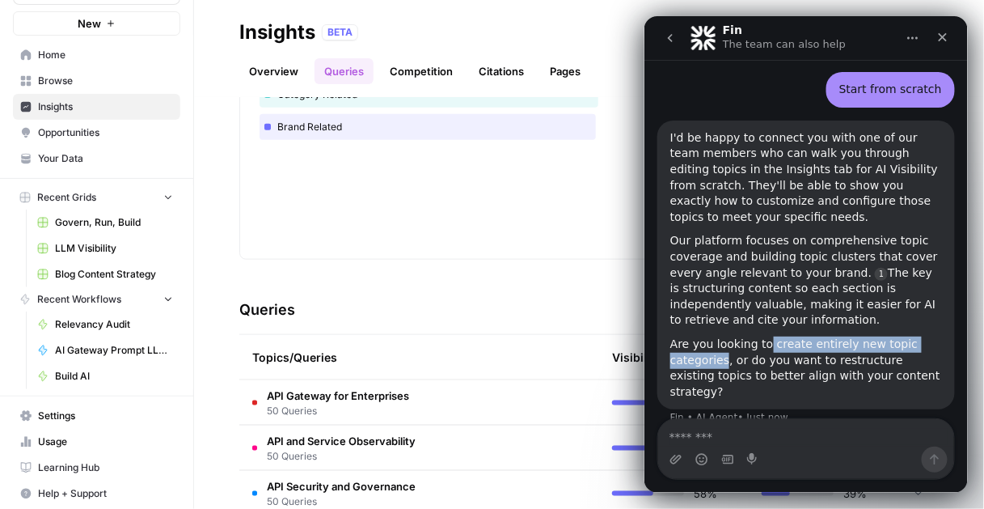
drag, startPoint x: 762, startPoint y: 339, endPoint x: 723, endPoint y: 348, distance: 40.8
copy div "create entirely new topic categories"
click at [791, 454] on div "Intercom messenger" at bounding box center [805, 458] width 296 height 26
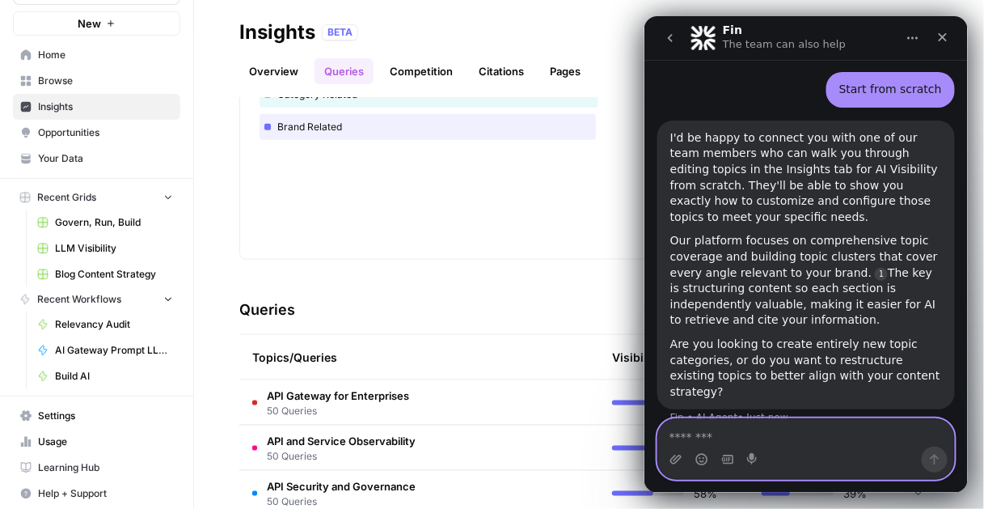
click at [791, 437] on textarea "Message…" at bounding box center [805, 431] width 296 height 27
paste textarea "**********"
type textarea "**********"
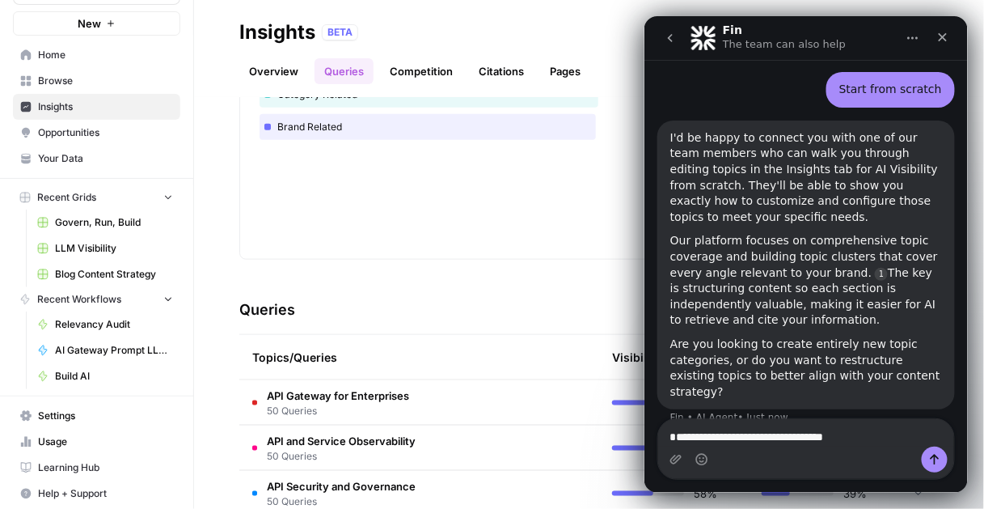
click at [949, 460] on div "Intercom messenger" at bounding box center [805, 458] width 296 height 26
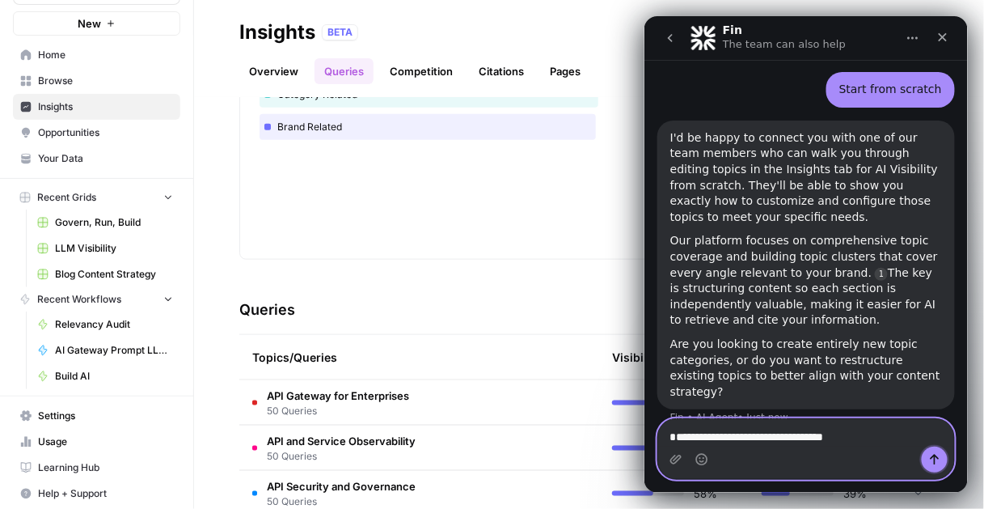
click at [935, 460] on icon "Send a message…" at bounding box center [933, 458] width 13 height 13
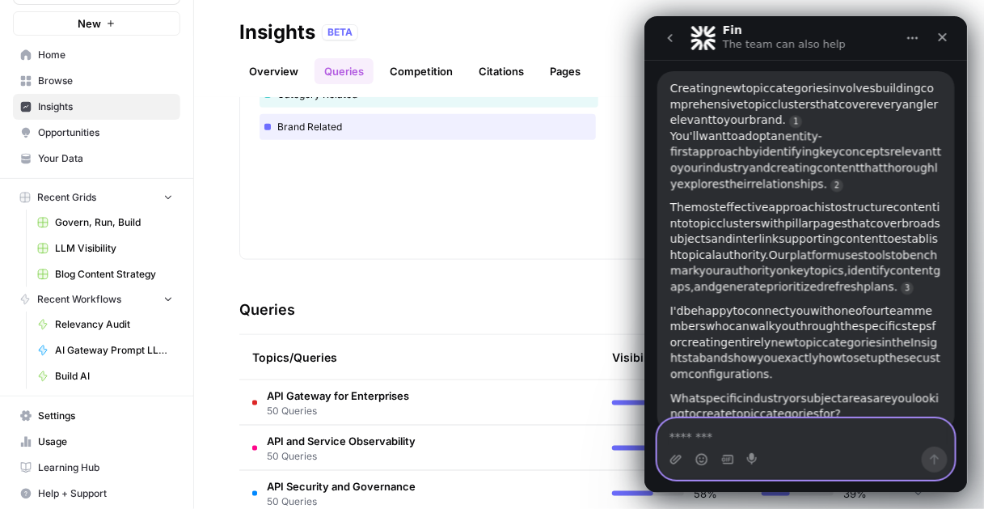
scroll to position [1034, 0]
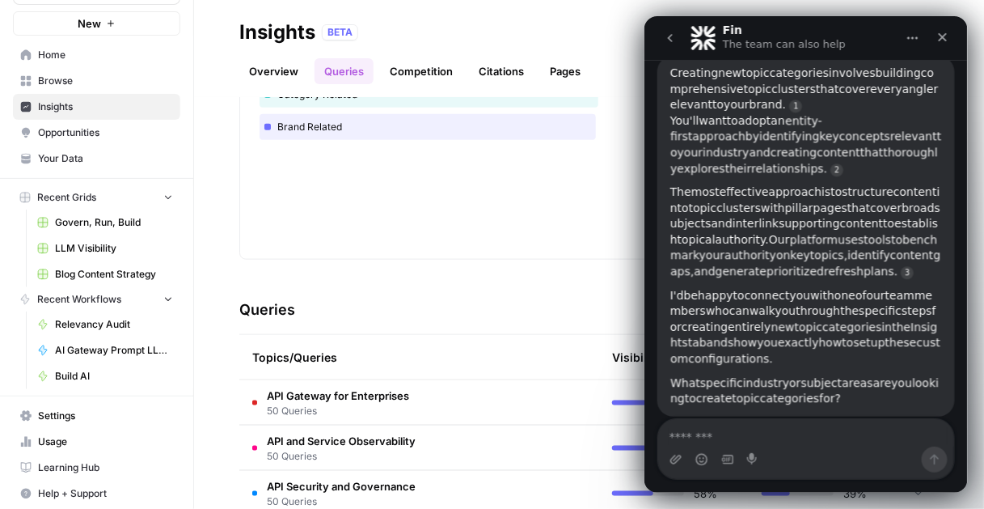
drag, startPoint x: 766, startPoint y: 293, endPoint x: 851, endPoint y: 309, distance: 86.3
click at [850, 310] on div "I'd be happy to connect you with one of our team members who can walk you throu…" at bounding box center [805, 326] width 272 height 79
click at [818, 335] on span "exactly" at bounding box center [797, 341] width 41 height 13
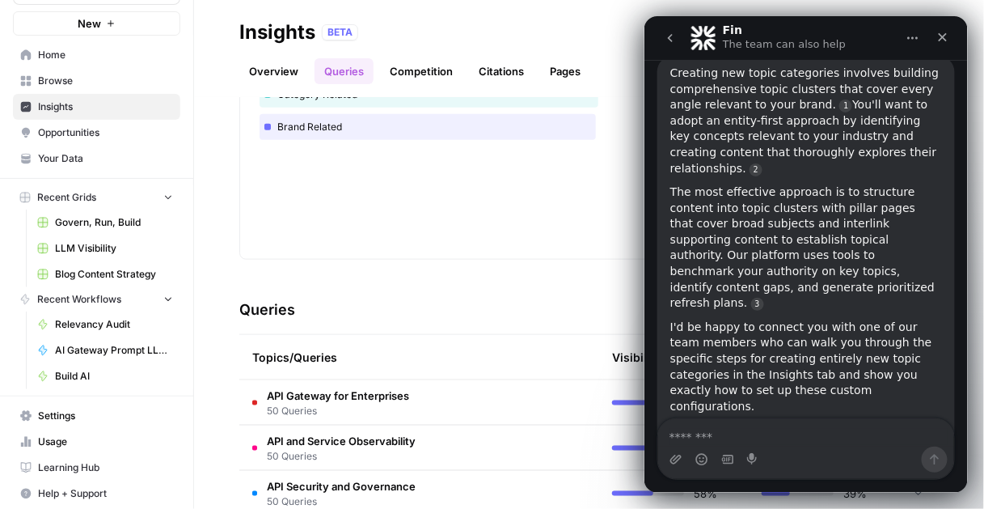
scroll to position [1050, 0]
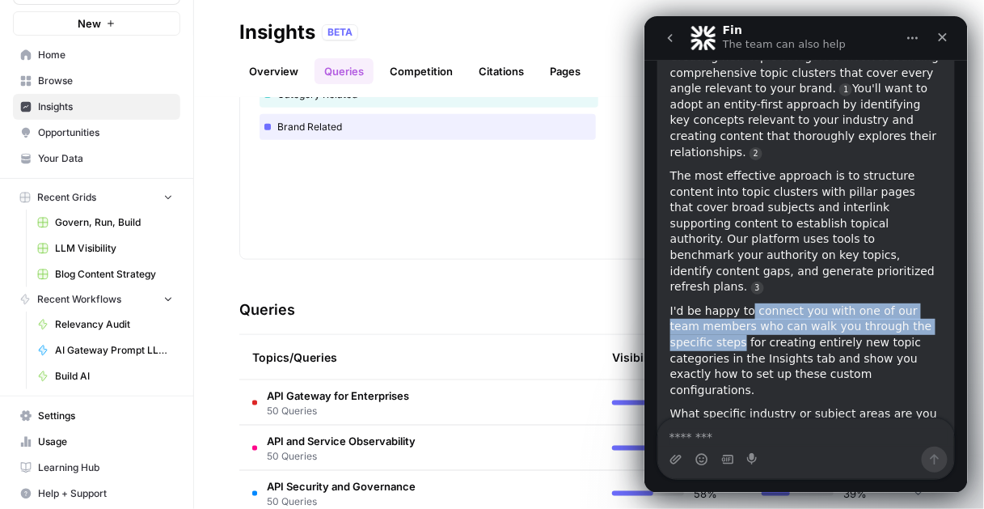
drag, startPoint x: 747, startPoint y: 261, endPoint x: 696, endPoint y: 290, distance: 58.7
click at [696, 302] on div "I'd be happy to connect you with one of our team members who can walk you throu…" at bounding box center [805, 349] width 272 height 95
copy div "connect you with one of our team members who can walk you through the specific …"
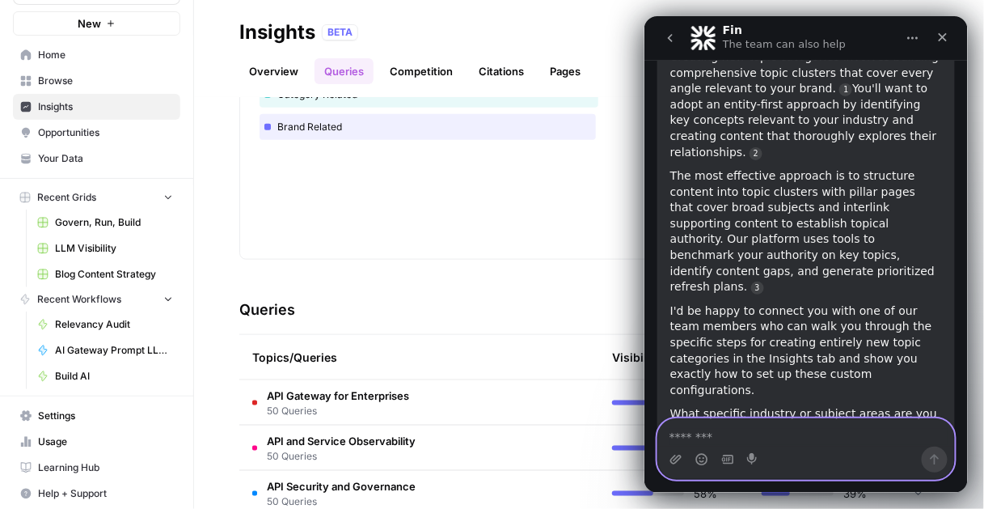
click at [710, 427] on textarea "Message…" at bounding box center [805, 431] width 296 height 27
paste textarea "**********"
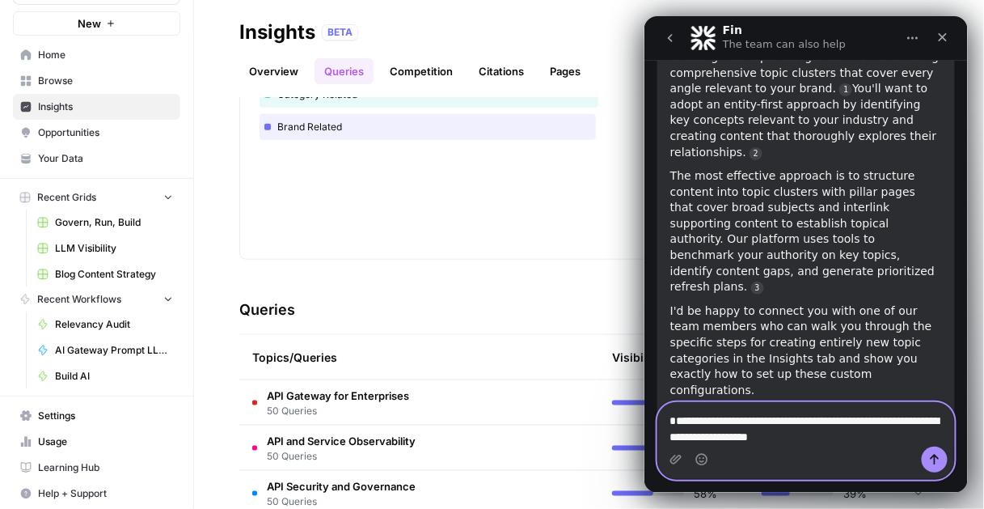
scroll to position [1066, 0]
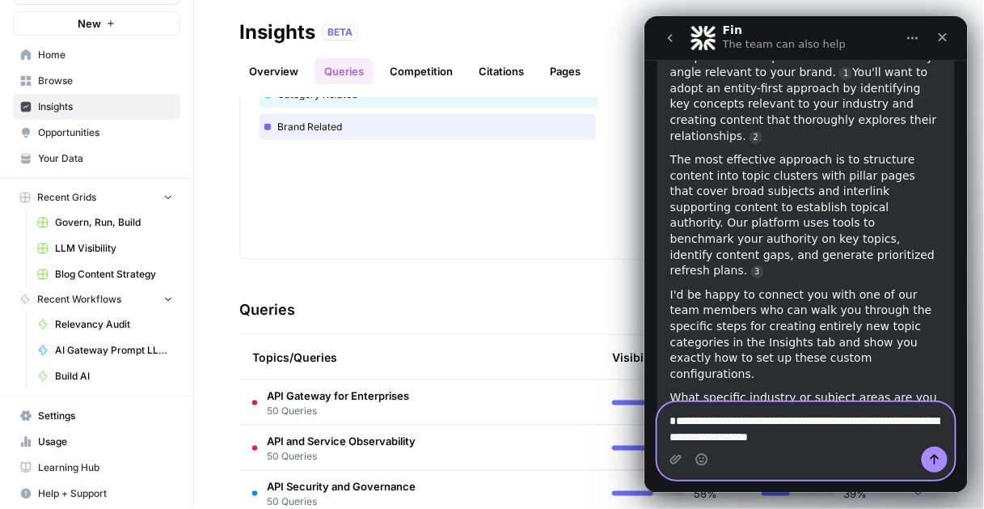
drag, startPoint x: 736, startPoint y: 422, endPoint x: 716, endPoint y: 421, distance: 19.4
click at [716, 421] on textarea "**********" at bounding box center [805, 424] width 296 height 44
click at [813, 422] on textarea "**********" at bounding box center [805, 424] width 296 height 44
type textarea "**********"
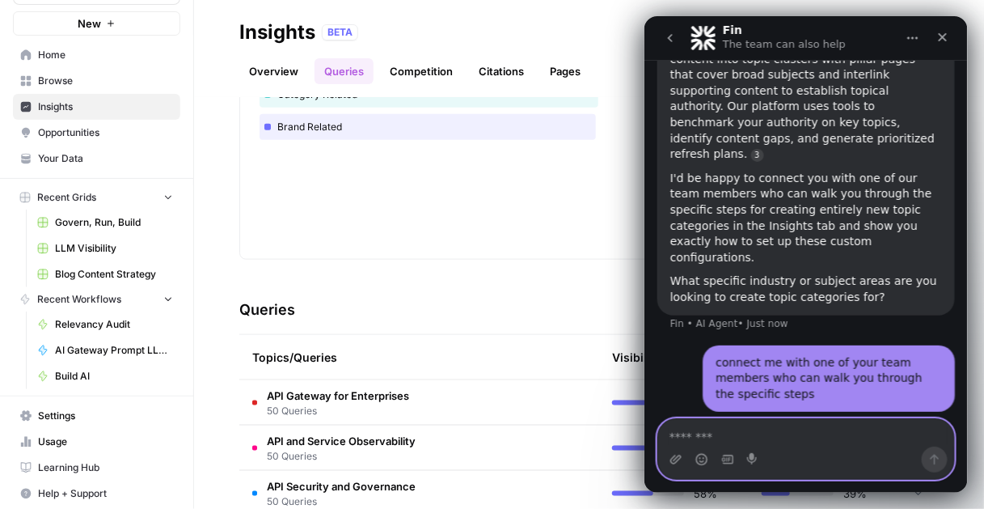
scroll to position [1183, 0]
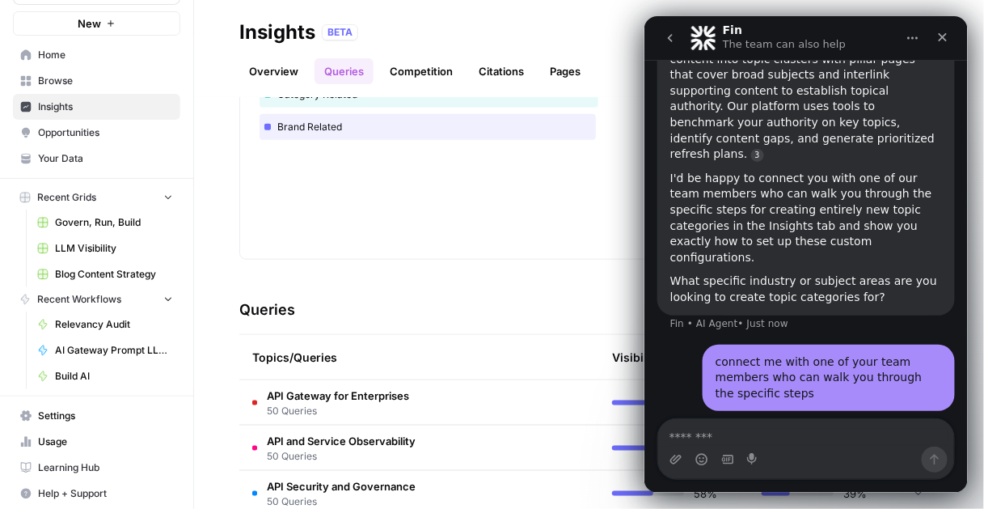
click at [859, 450] on div "Intercom messenger" at bounding box center [805, 458] width 296 height 26
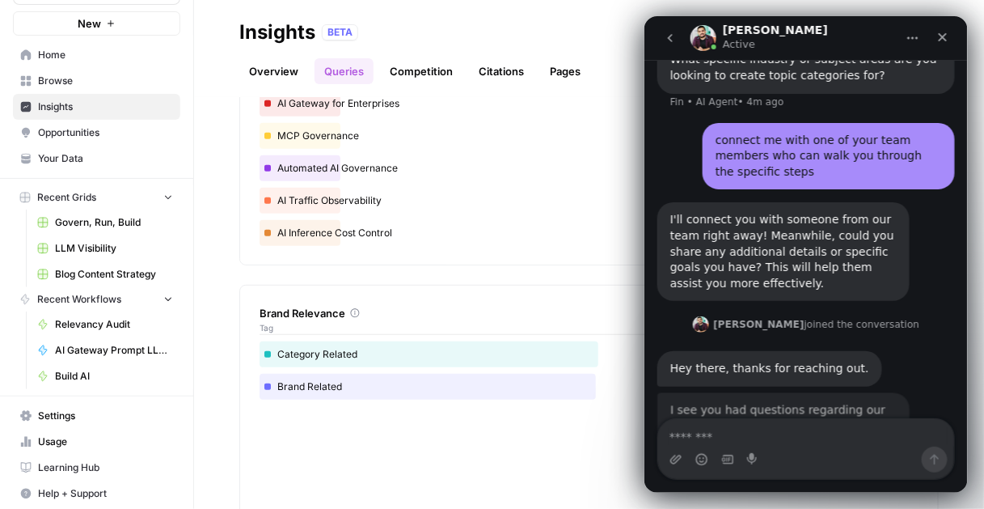
scroll to position [1428, 0]
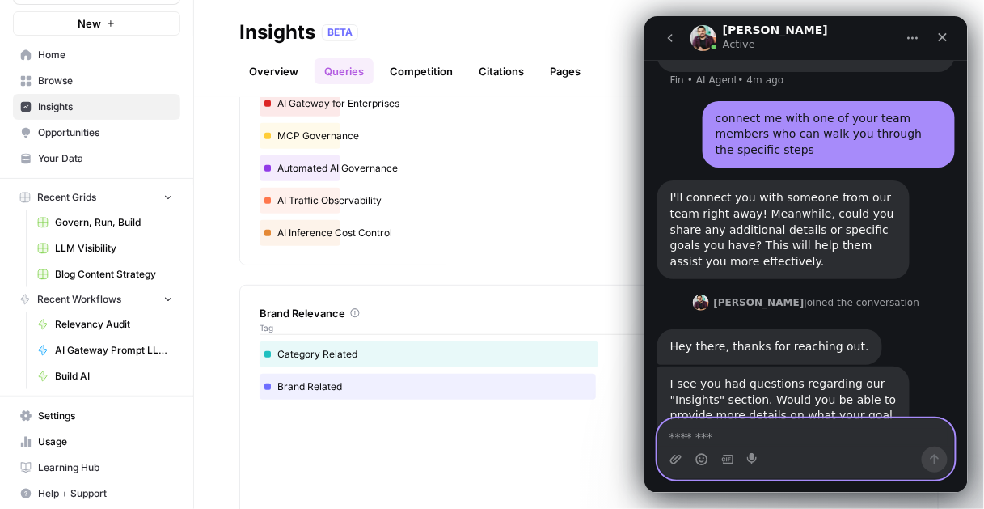
click at [800, 436] on textarea "Message…" at bounding box center [805, 431] width 296 height 27
type textarea "*"
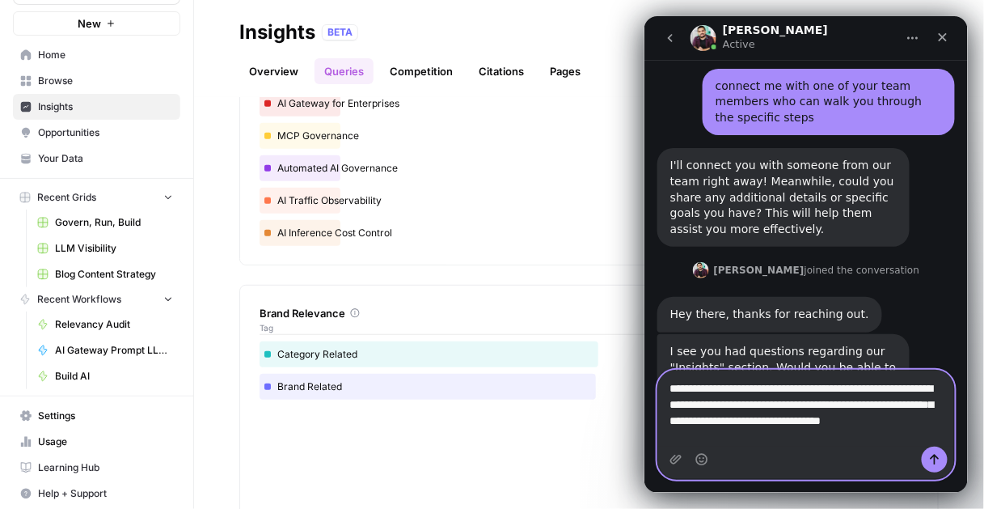
scroll to position [1476, 0]
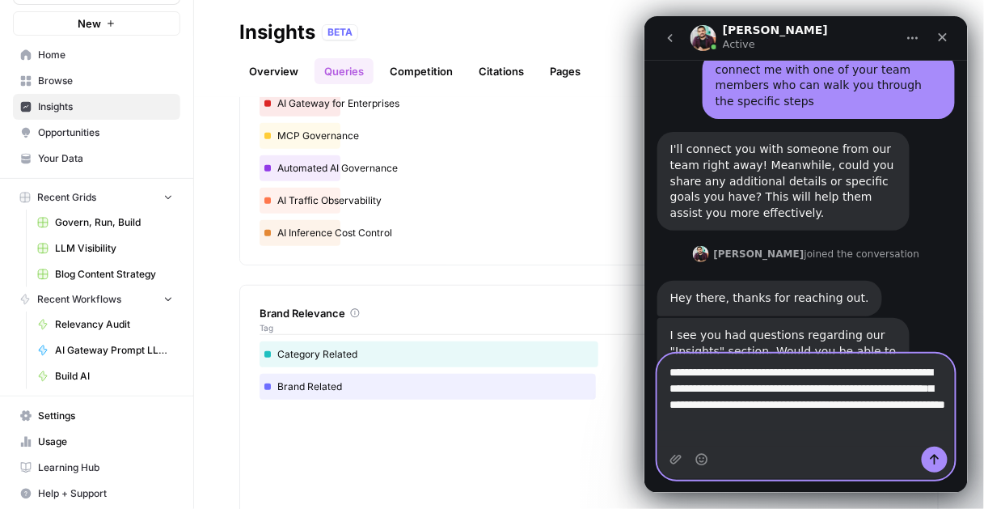
type textarea "**********"
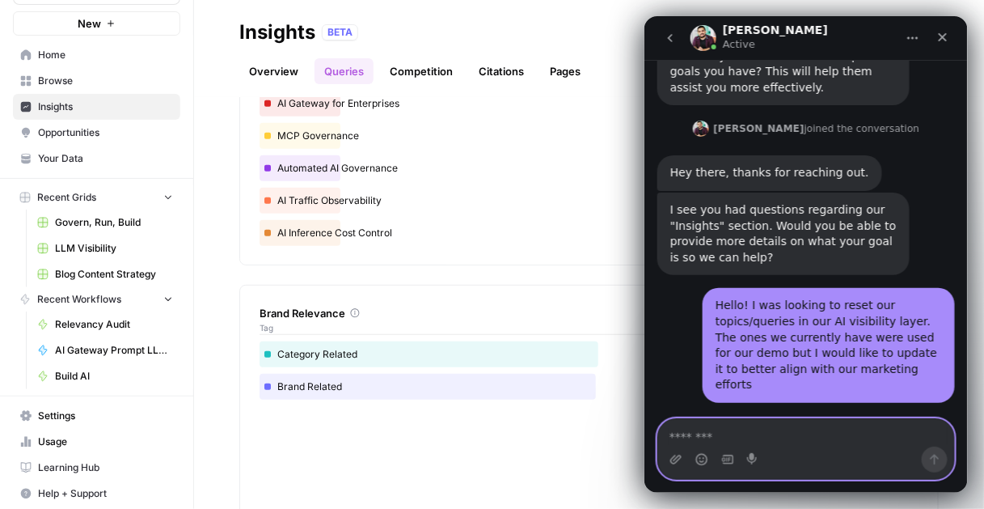
scroll to position [1603, 0]
